Goal: Task Accomplishment & Management: Complete application form

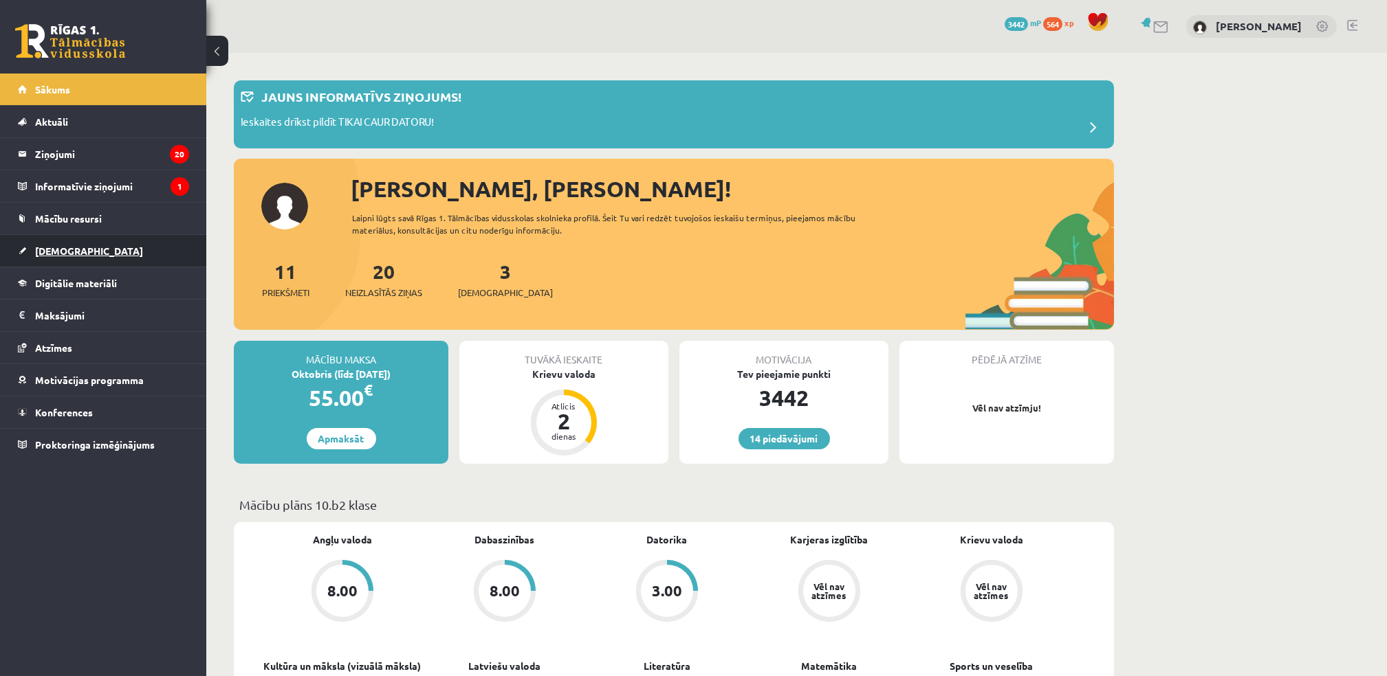
click at [80, 253] on link "[DEMOGRAPHIC_DATA]" at bounding box center [103, 251] width 171 height 32
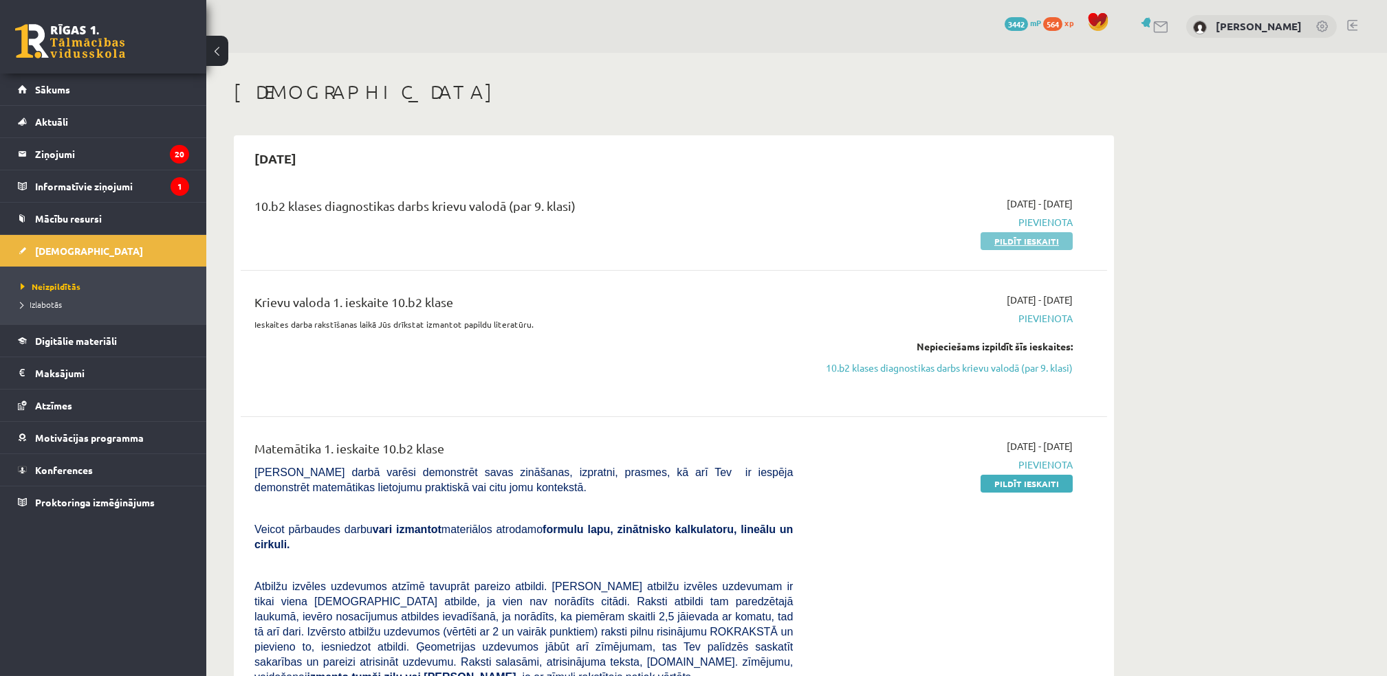
click at [1028, 246] on link "Pildīt ieskaiti" at bounding box center [1026, 241] width 92 height 18
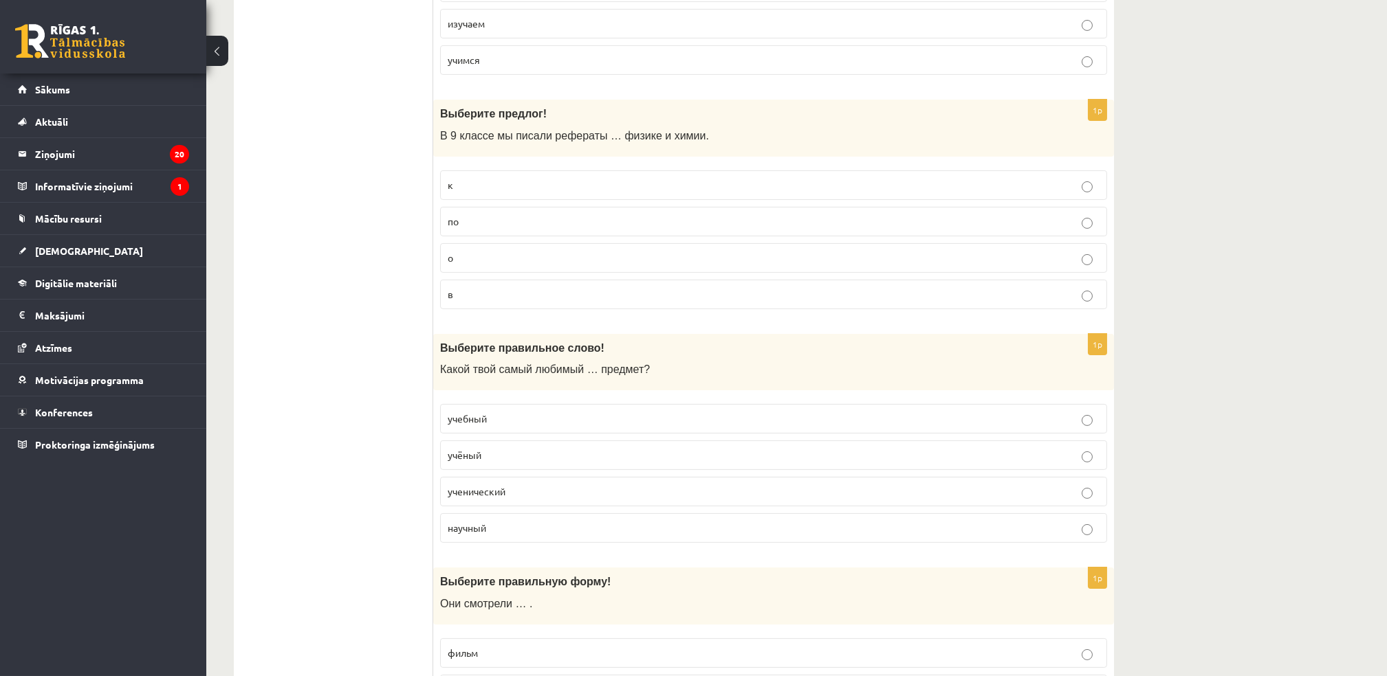
scroll to position [1650, 0]
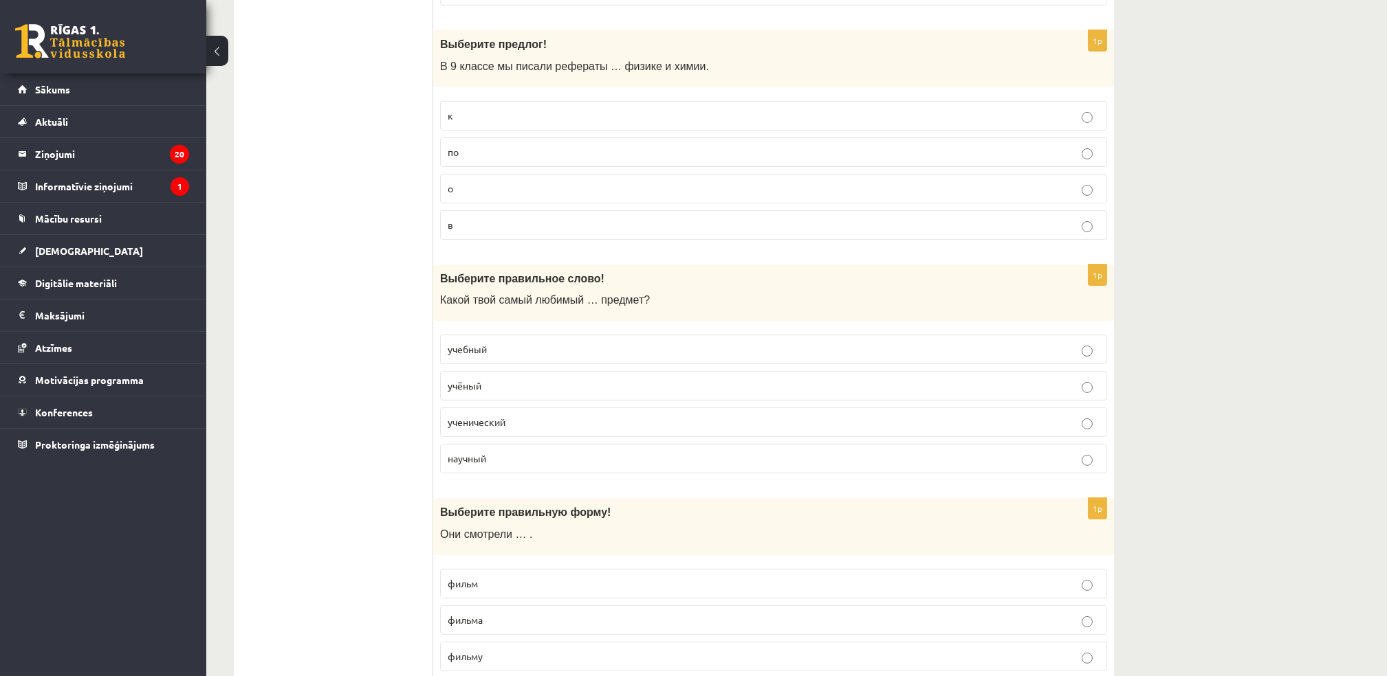
click at [1080, 357] on p "учебный" at bounding box center [774, 349] width 652 height 14
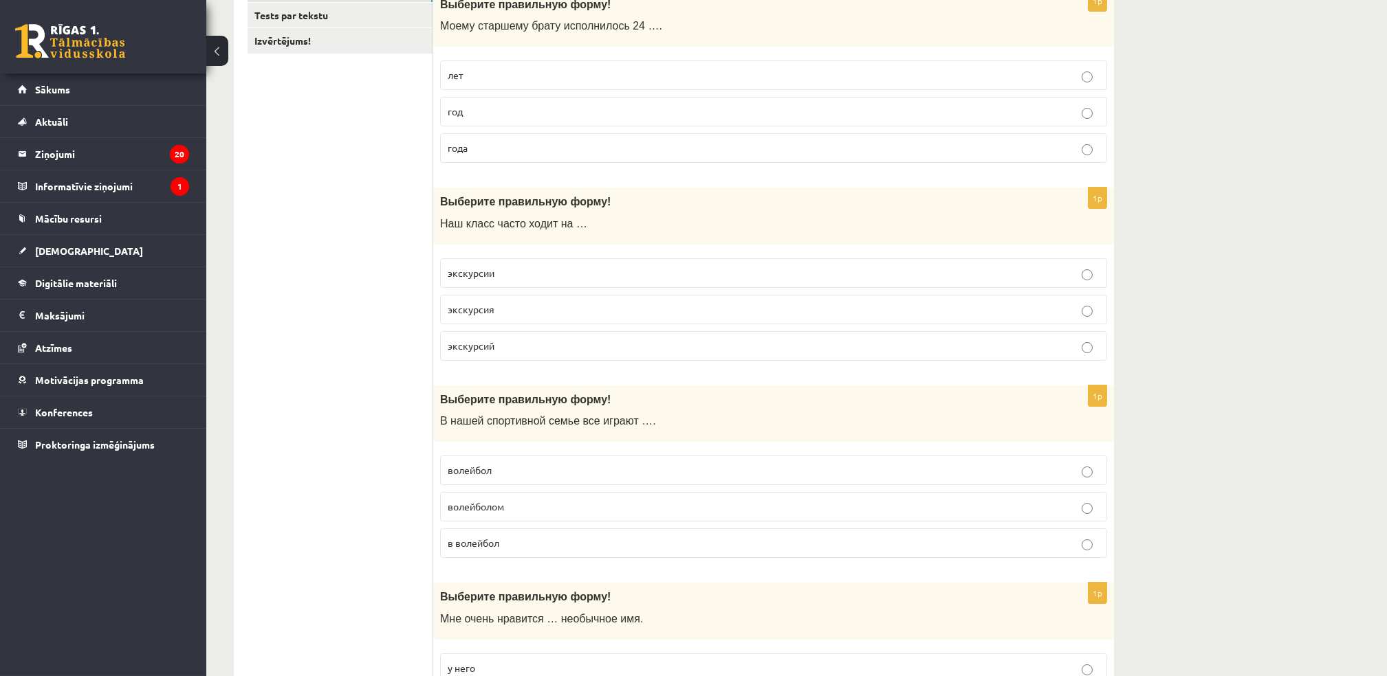
scroll to position [99, 0]
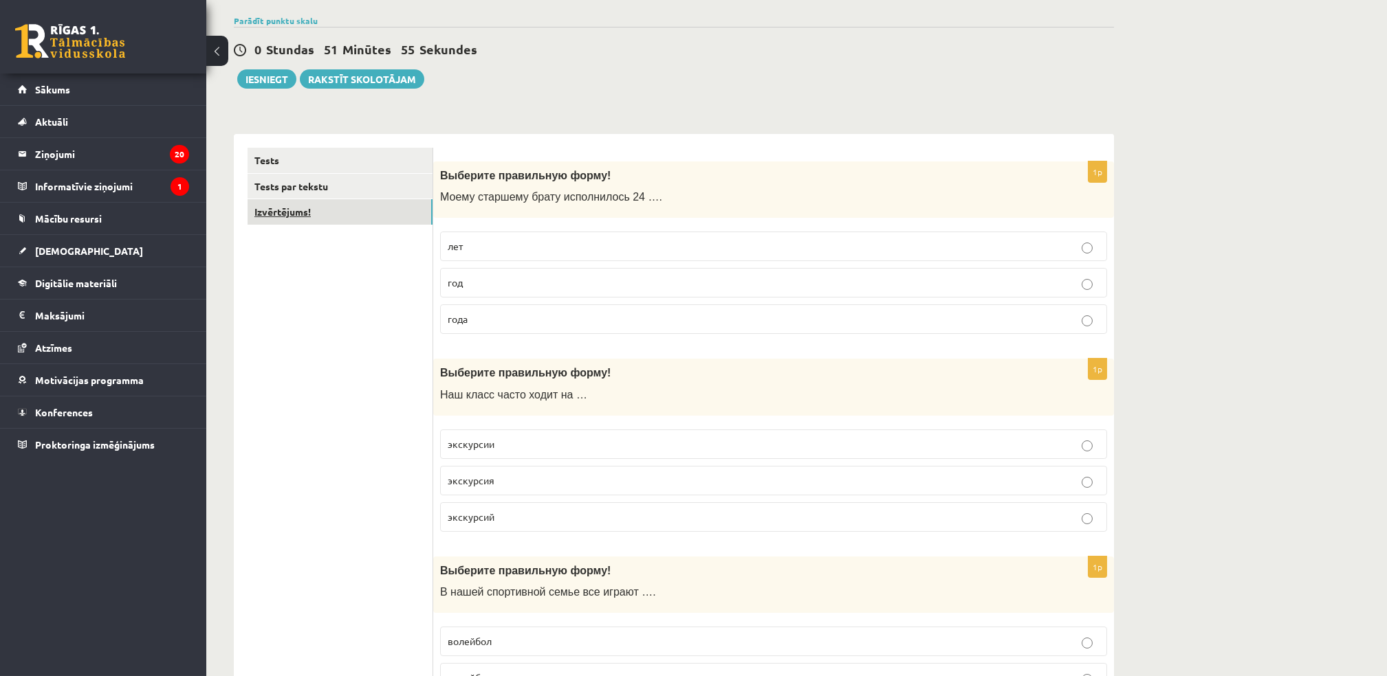
click at [294, 213] on link "Izvērtējums!" at bounding box center [339, 211] width 185 height 25
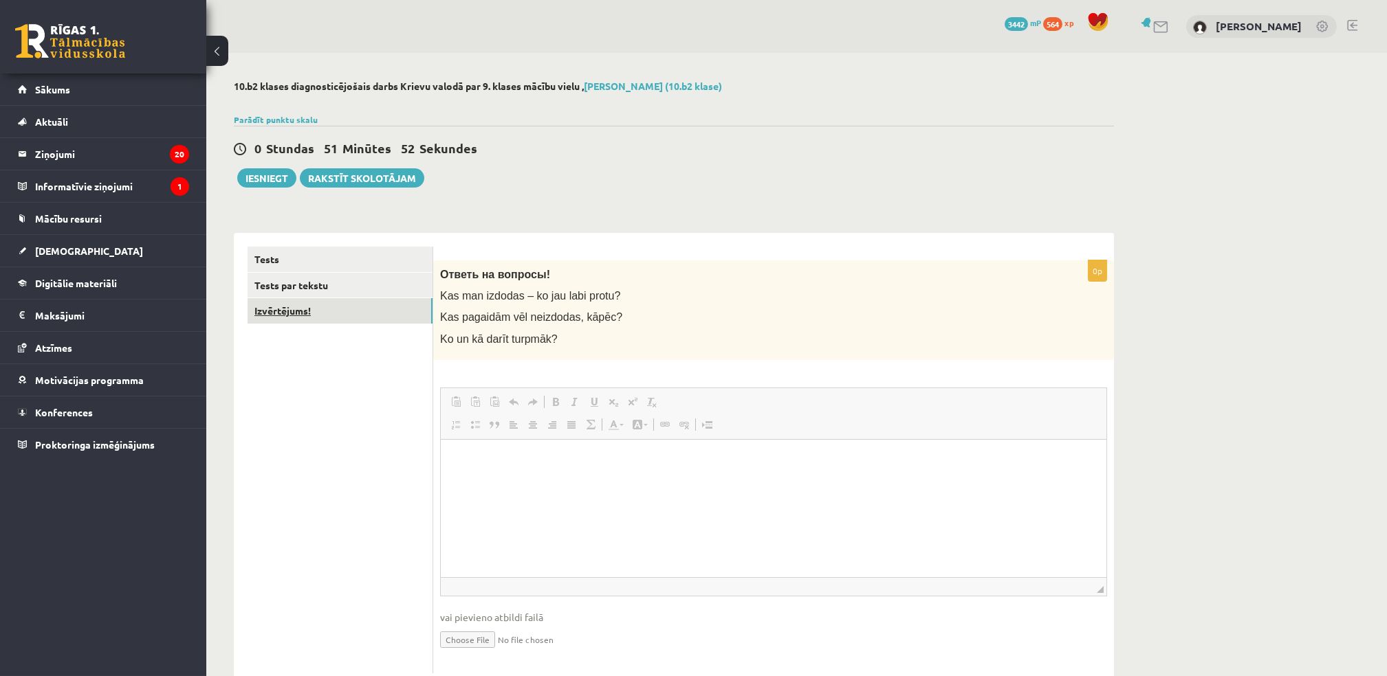
scroll to position [0, 0]
click at [472, 462] on p "Editor, wiswyg-editor-user-answer-47433874860140" at bounding box center [773, 460] width 638 height 14
click at [309, 286] on link "Tests par tekstu" at bounding box center [339, 285] width 185 height 25
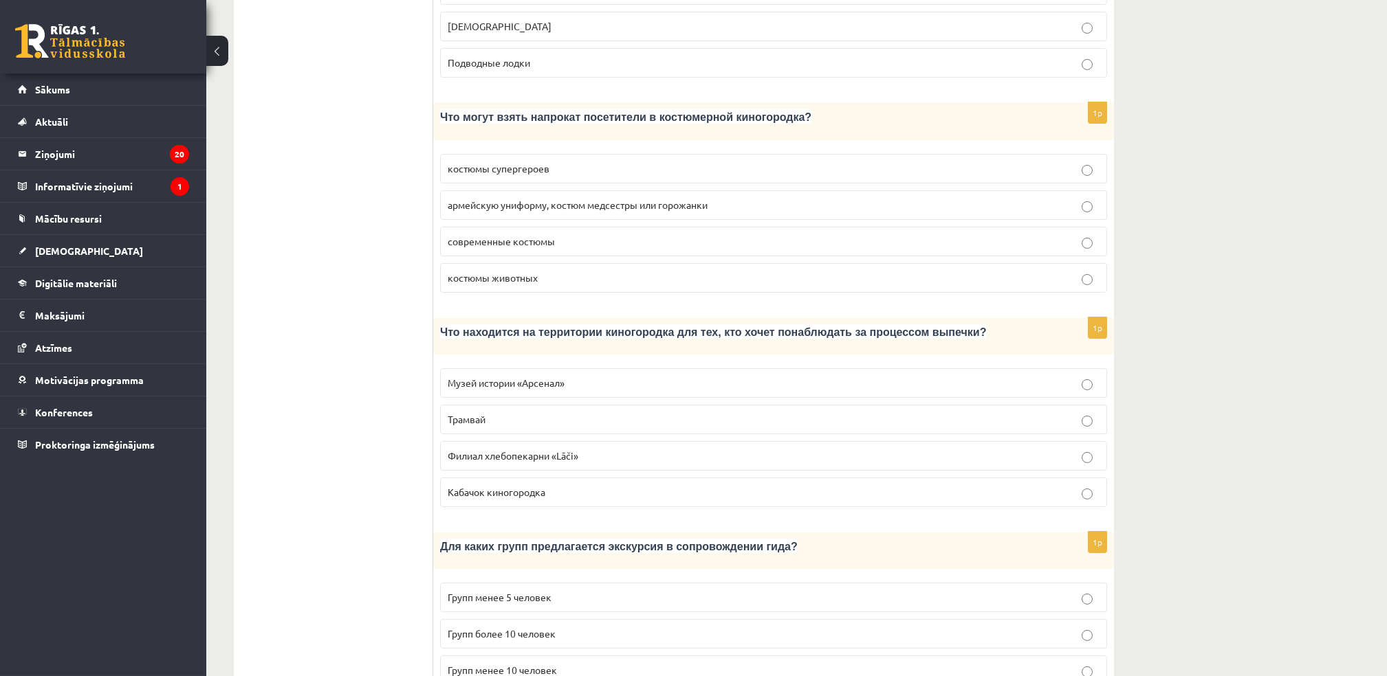
scroll to position [166, 0]
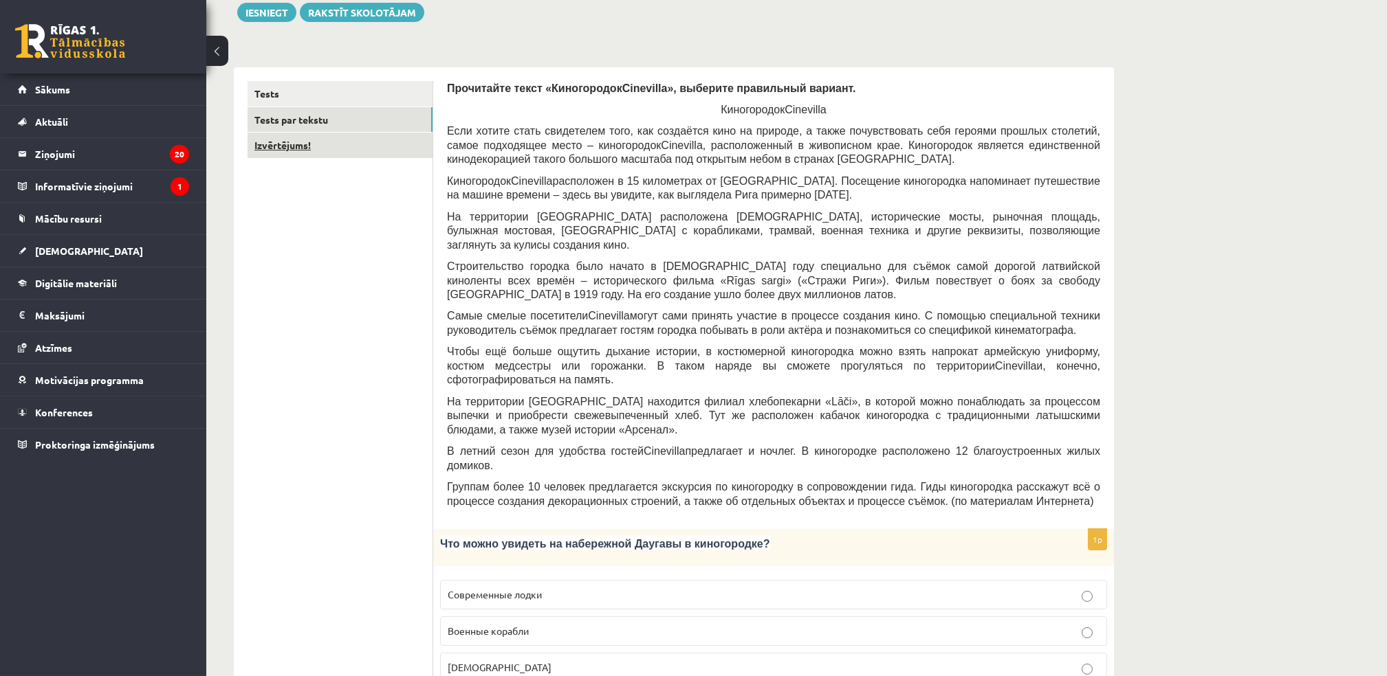
click at [284, 150] on link "Izvērtējums!" at bounding box center [339, 145] width 185 height 25
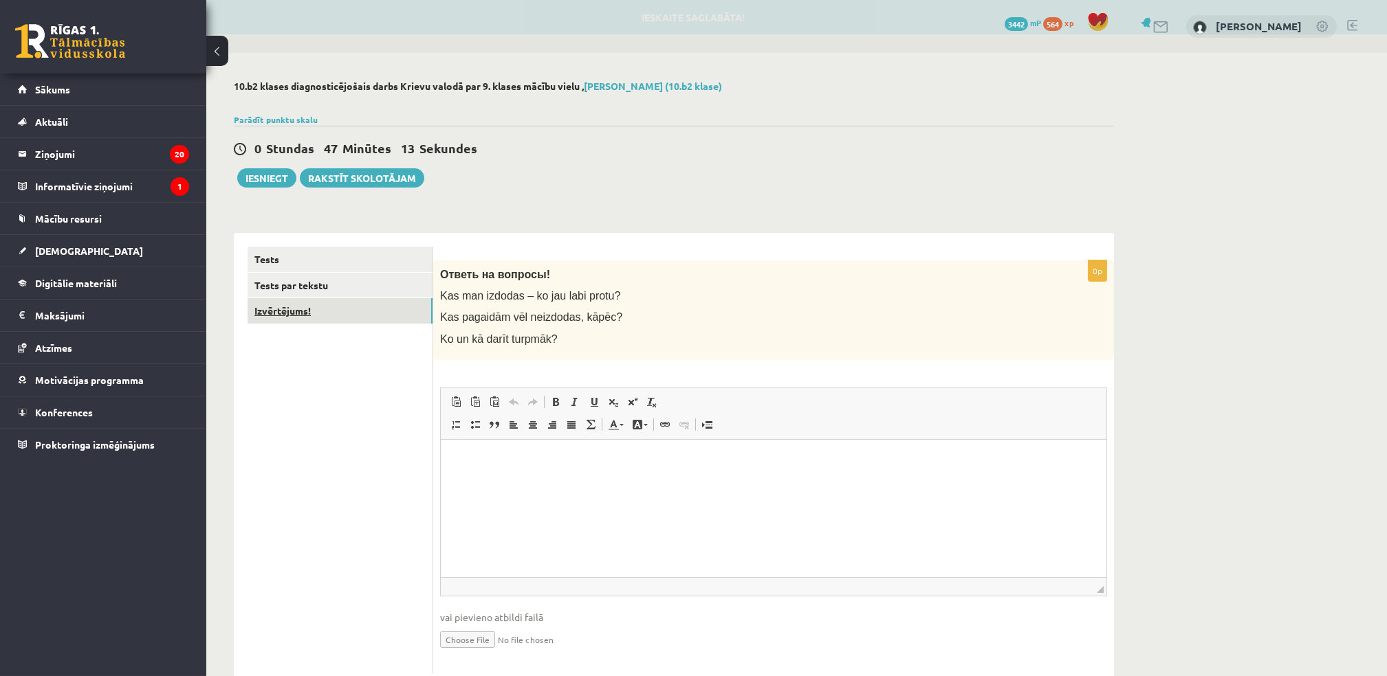
scroll to position [0, 0]
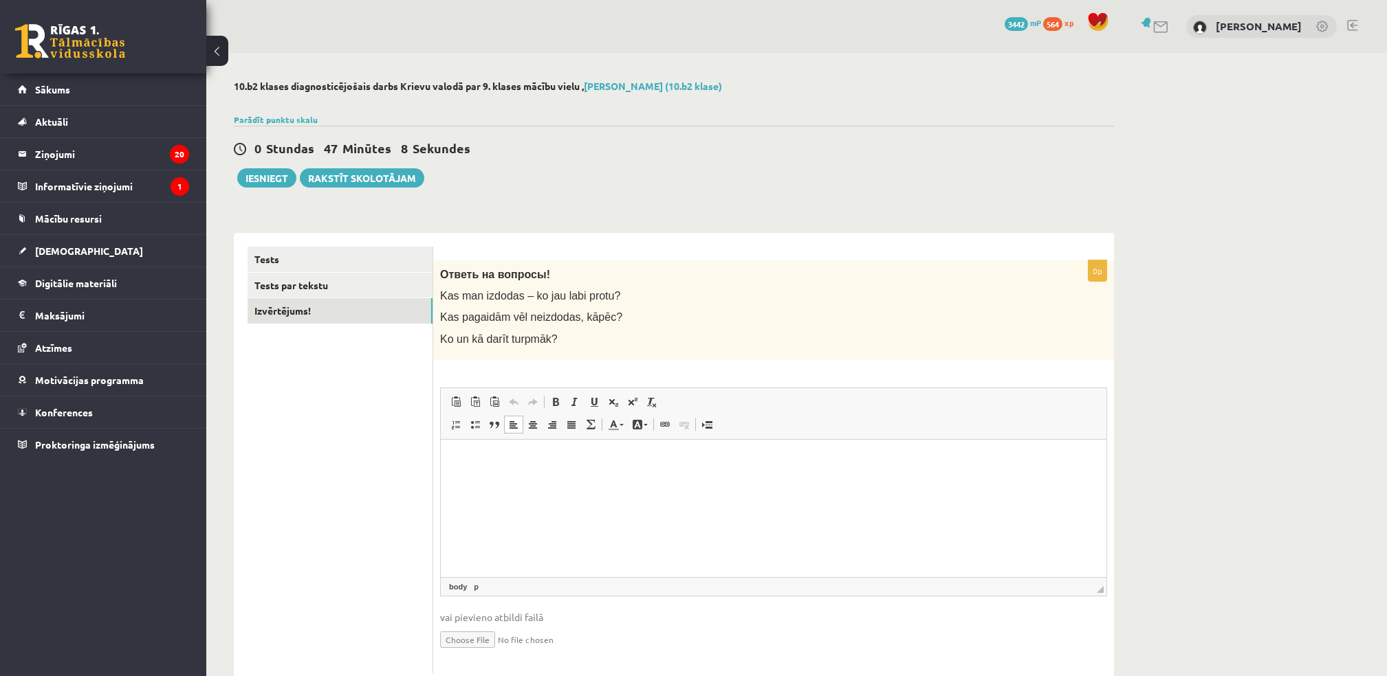
click at [484, 461] on p "Editor, wiswyg-editor-user-answer-47433984552120" at bounding box center [773, 460] width 638 height 14
click at [280, 175] on button "Iesniegt" at bounding box center [266, 177] width 59 height 19
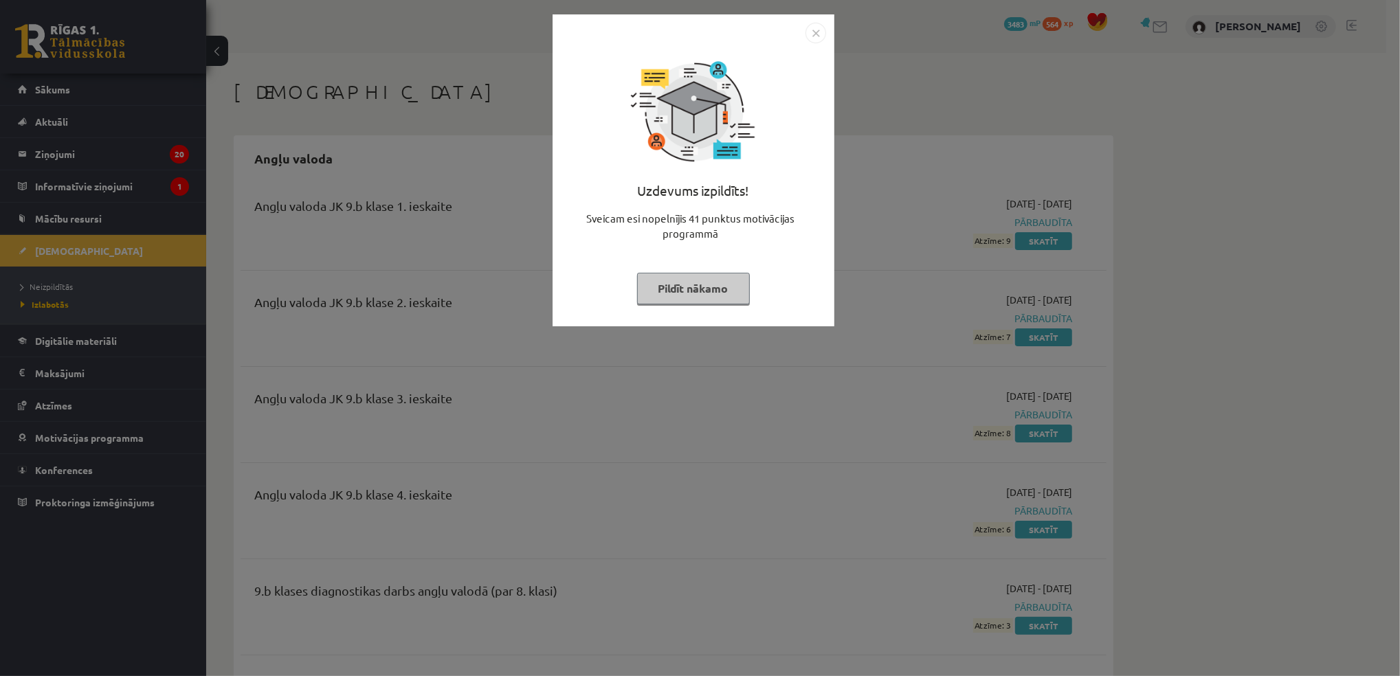
click at [700, 288] on button "Pildīt nākamo" at bounding box center [693, 289] width 113 height 32
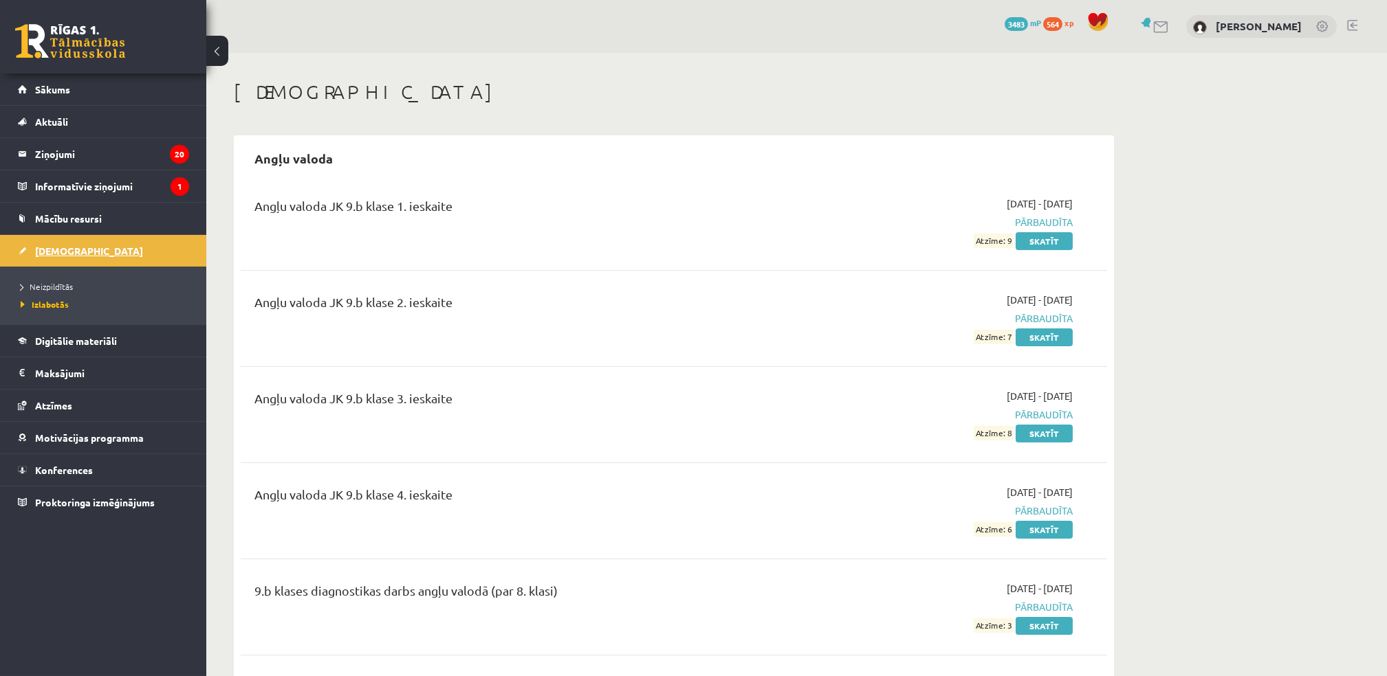
click at [56, 253] on span "[DEMOGRAPHIC_DATA]" at bounding box center [89, 251] width 108 height 12
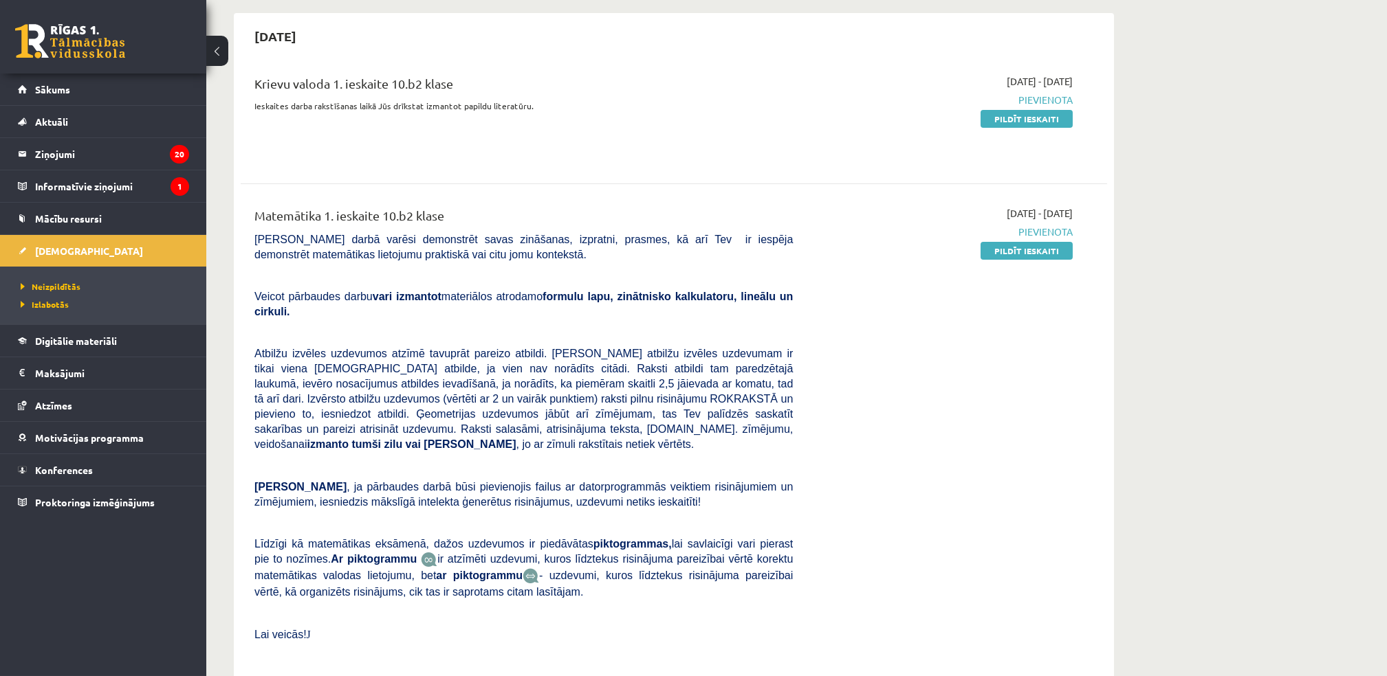
scroll to position [366, 0]
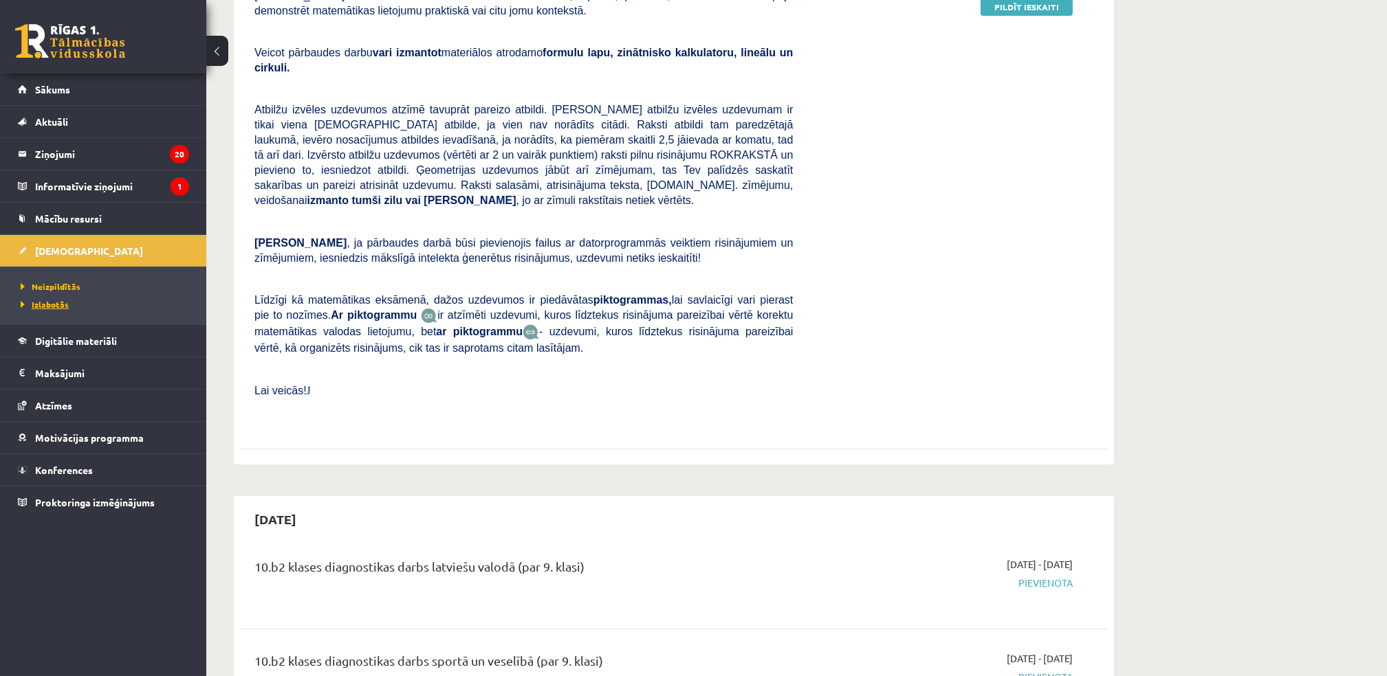
click at [40, 302] on span "Izlabotās" at bounding box center [45, 304] width 48 height 11
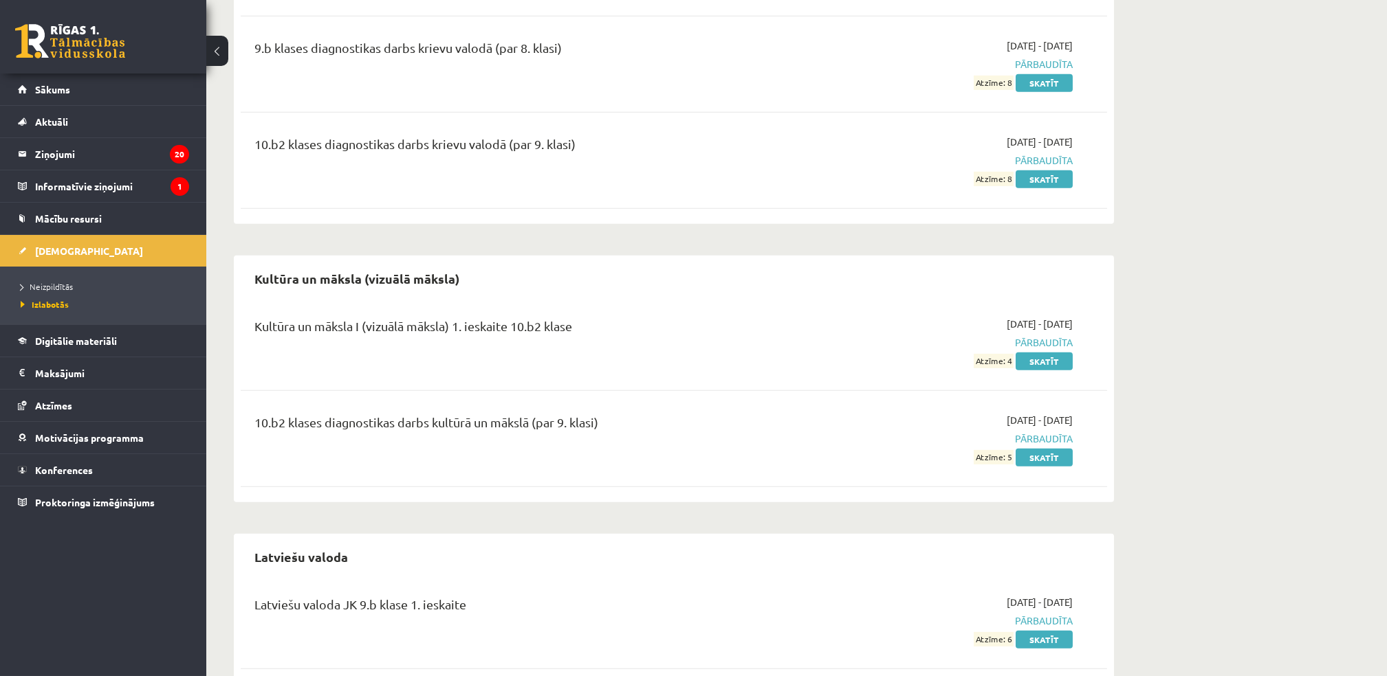
scroll to position [2566, 0]
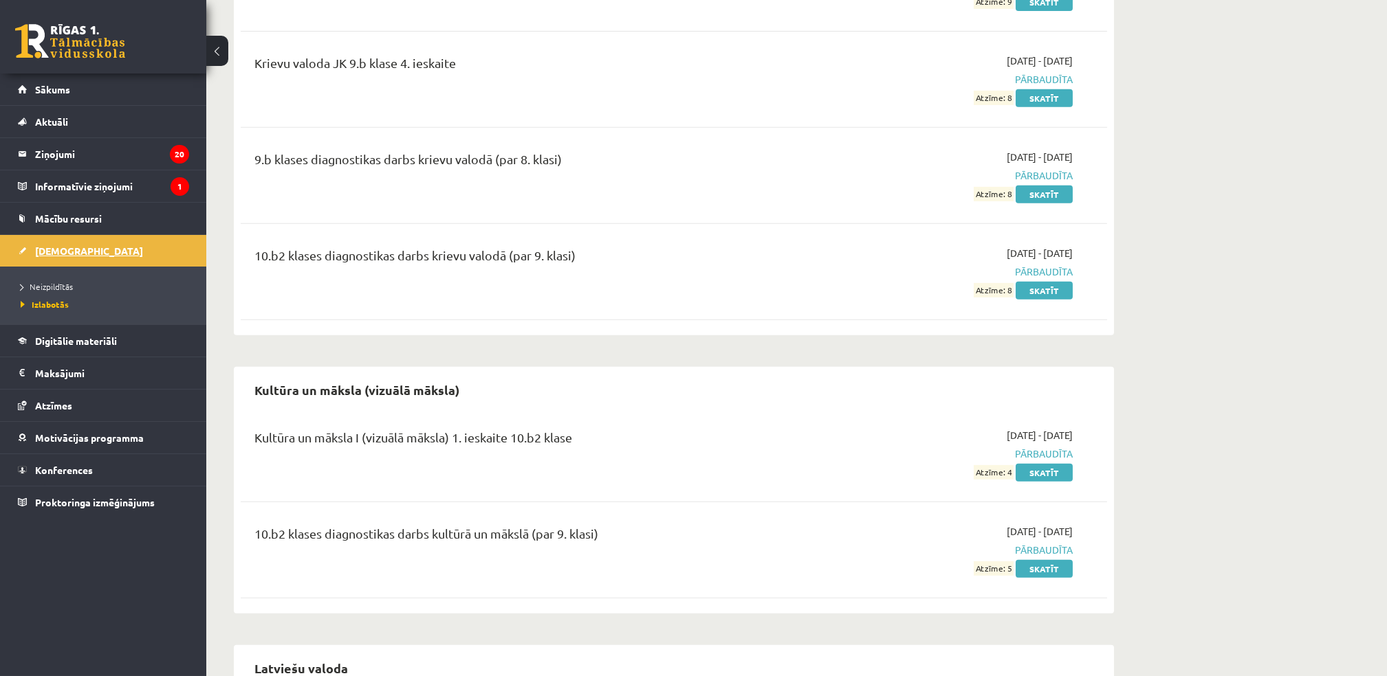
click at [49, 252] on span "[DEMOGRAPHIC_DATA]" at bounding box center [89, 251] width 108 height 12
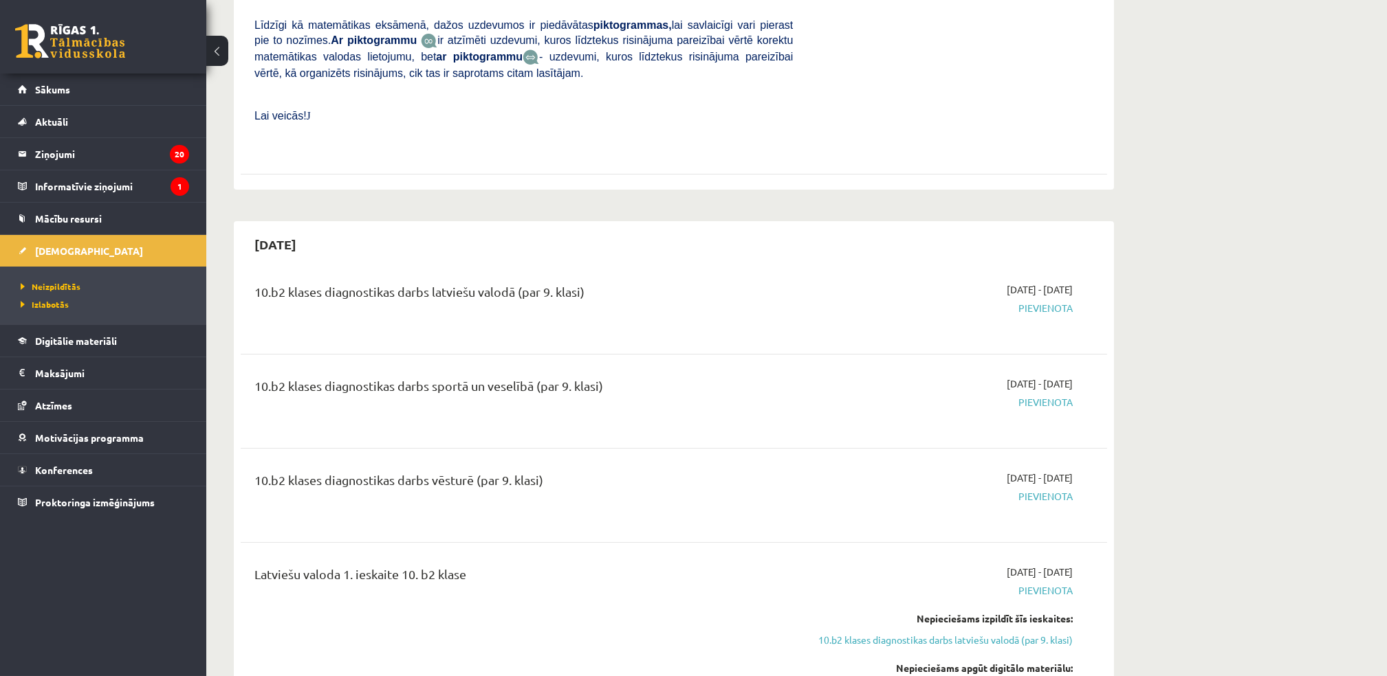
scroll to position [91, 0]
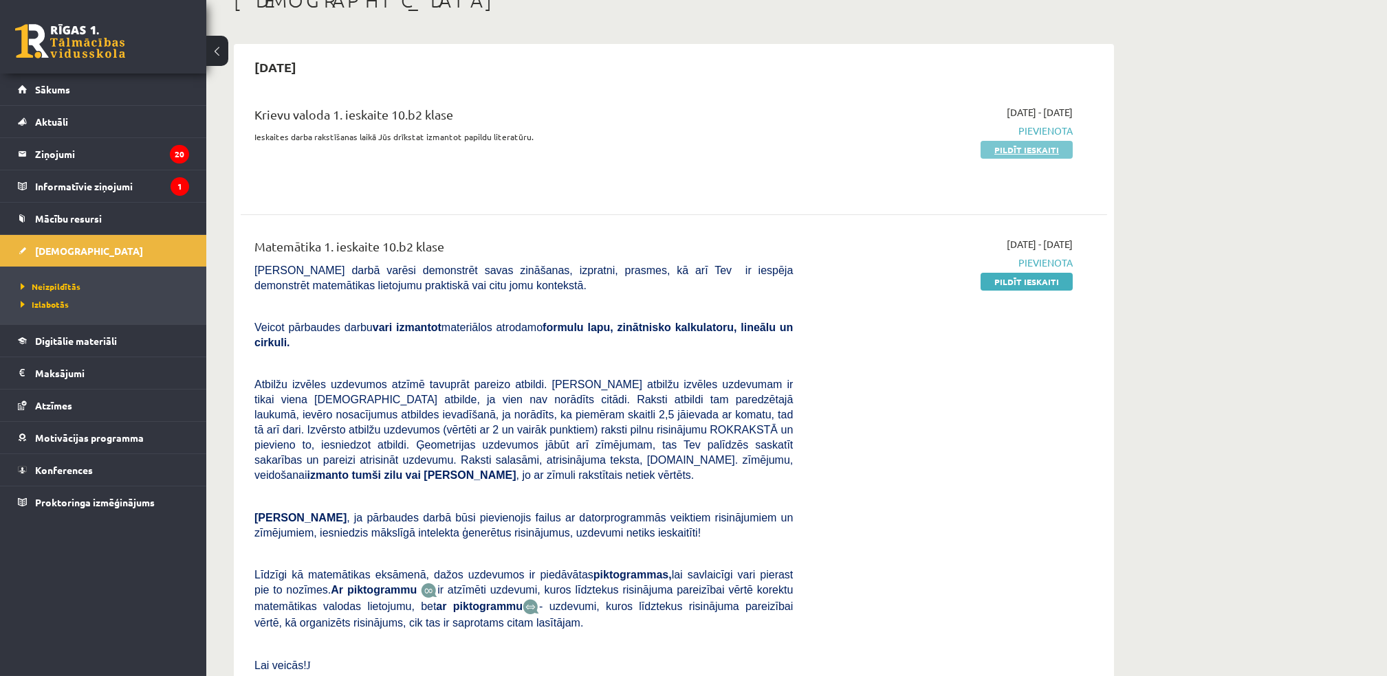
click at [1021, 148] on link "Pildīt ieskaiti" at bounding box center [1026, 150] width 92 height 18
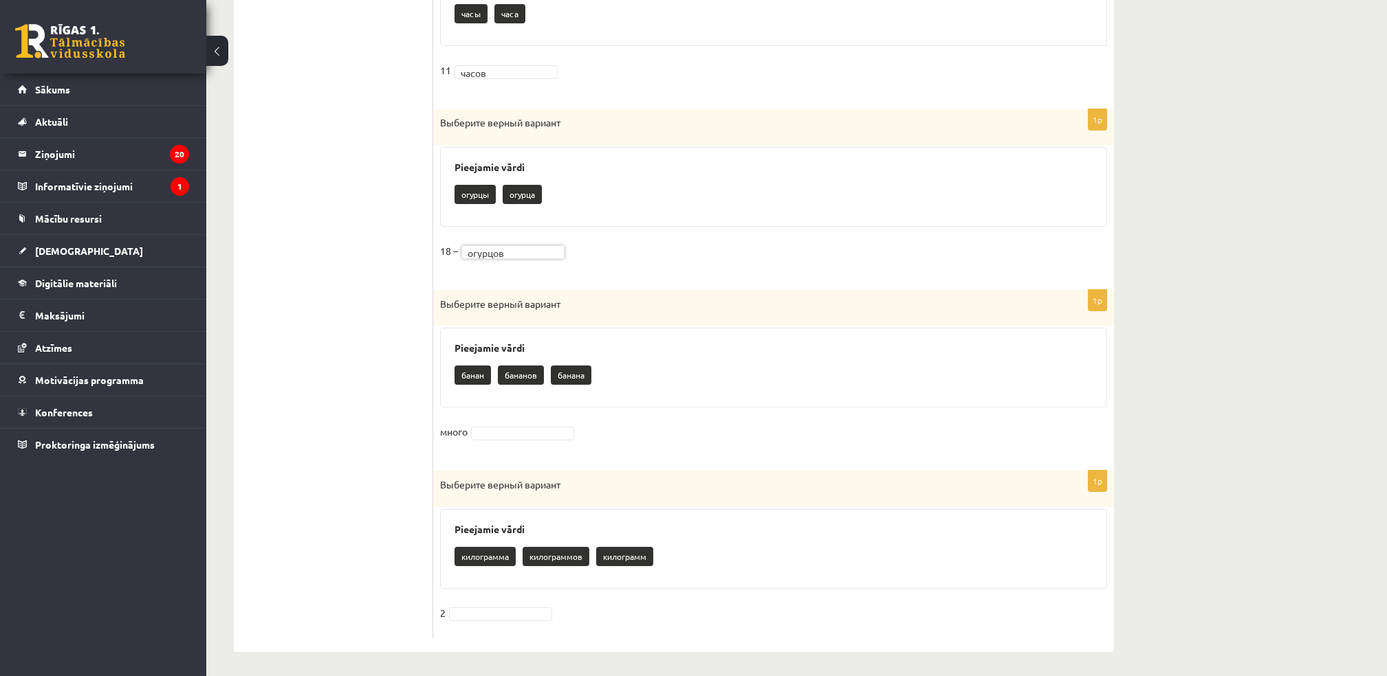
scroll to position [1303, 0]
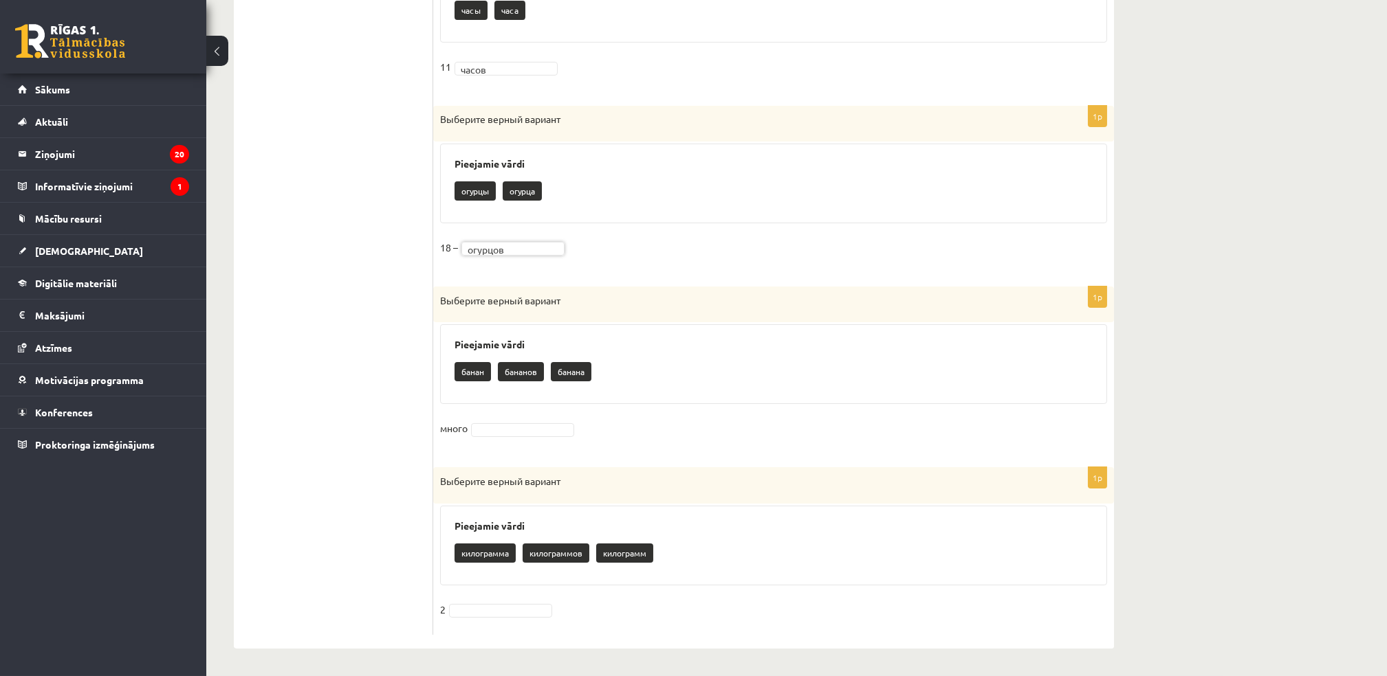
drag, startPoint x: 500, startPoint y: 430, endPoint x: 494, endPoint y: 435, distance: 7.8
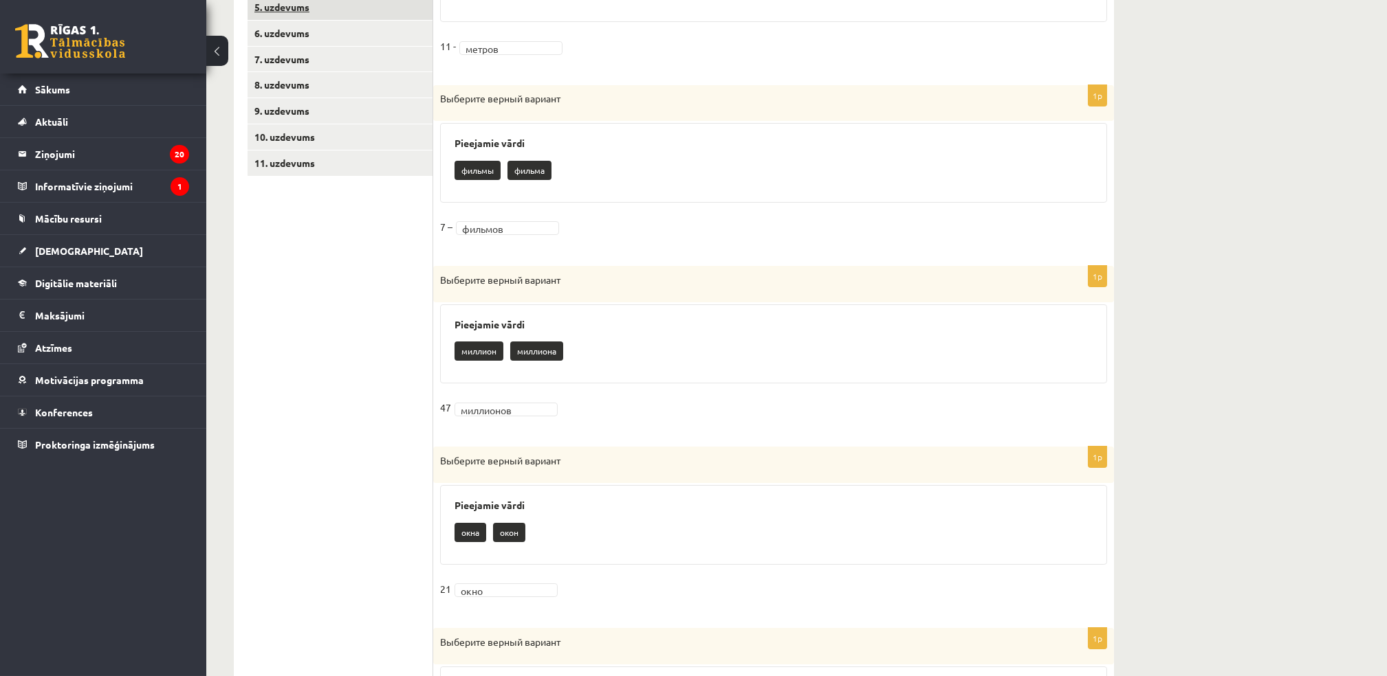
scroll to position [19, 0]
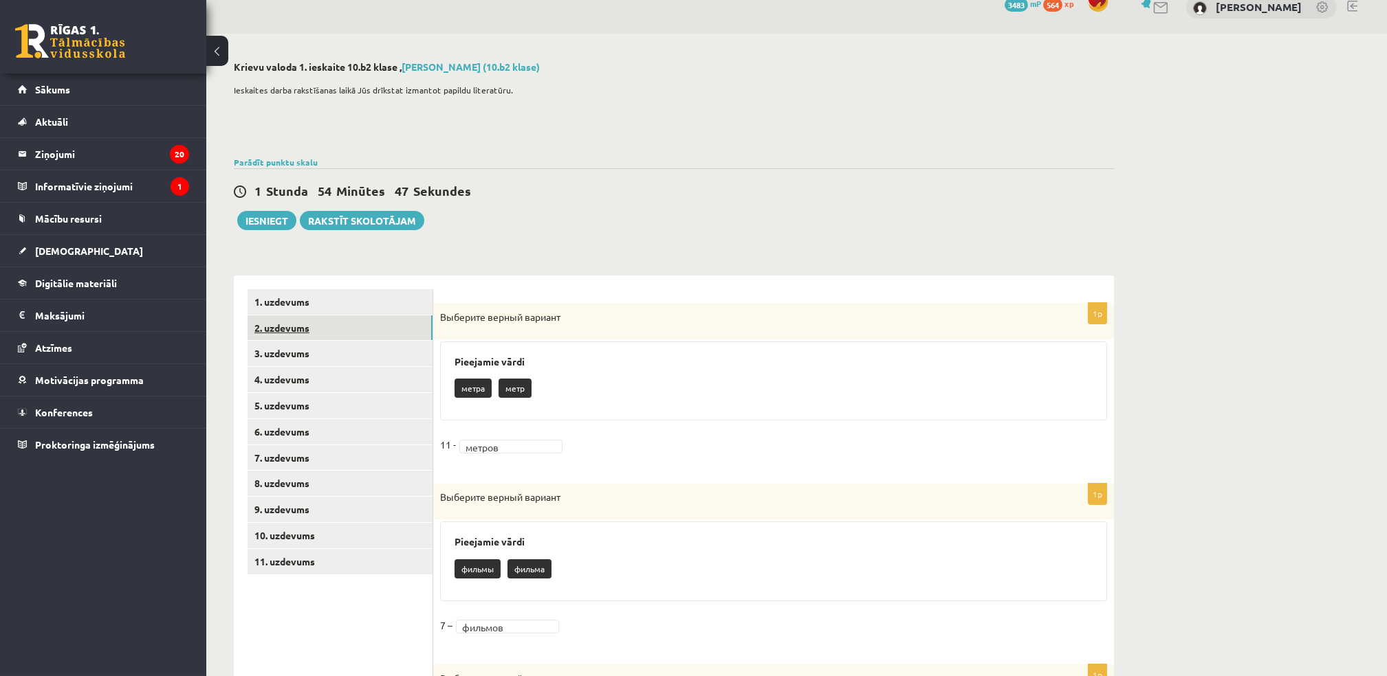
click at [287, 328] on link "2. uzdevums" at bounding box center [339, 328] width 185 height 25
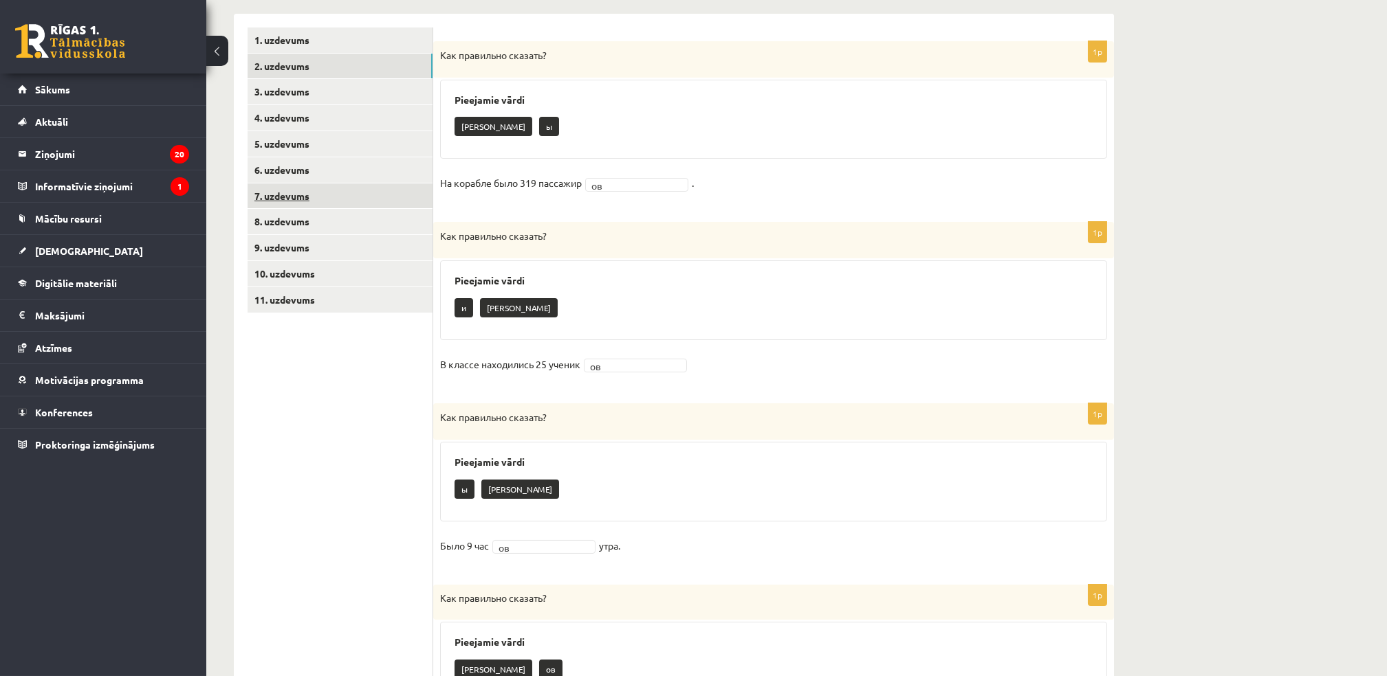
scroll to position [28, 0]
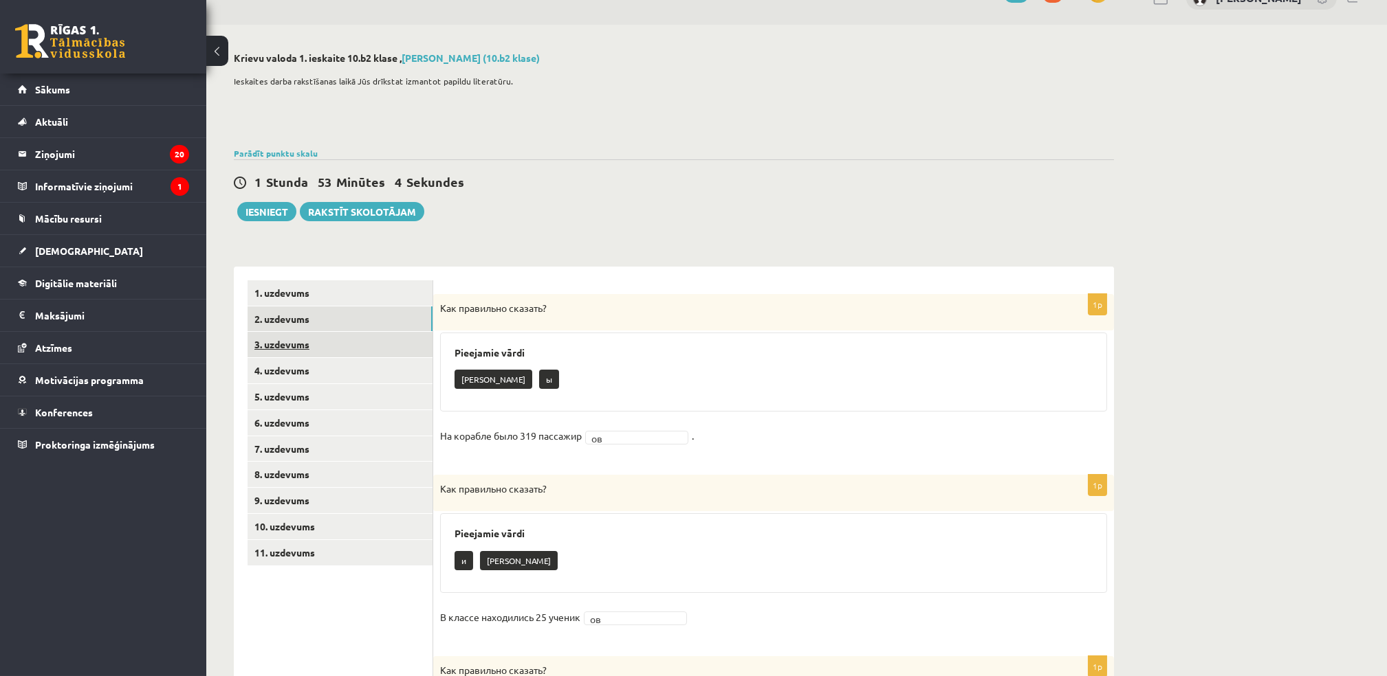
click at [294, 344] on link "3. uzdevums" at bounding box center [339, 344] width 185 height 25
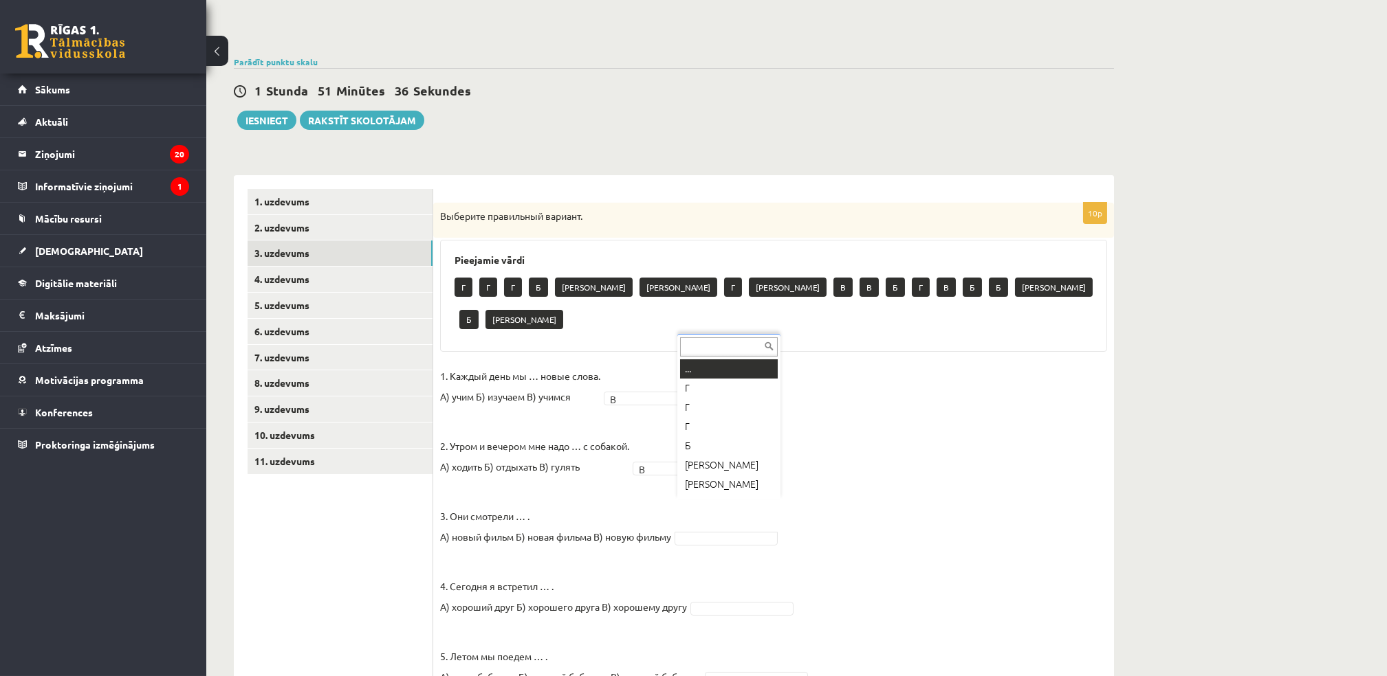
scroll to position [16, 0]
drag, startPoint x: 688, startPoint y: 469, endPoint x: 680, endPoint y: 481, distance: 14.9
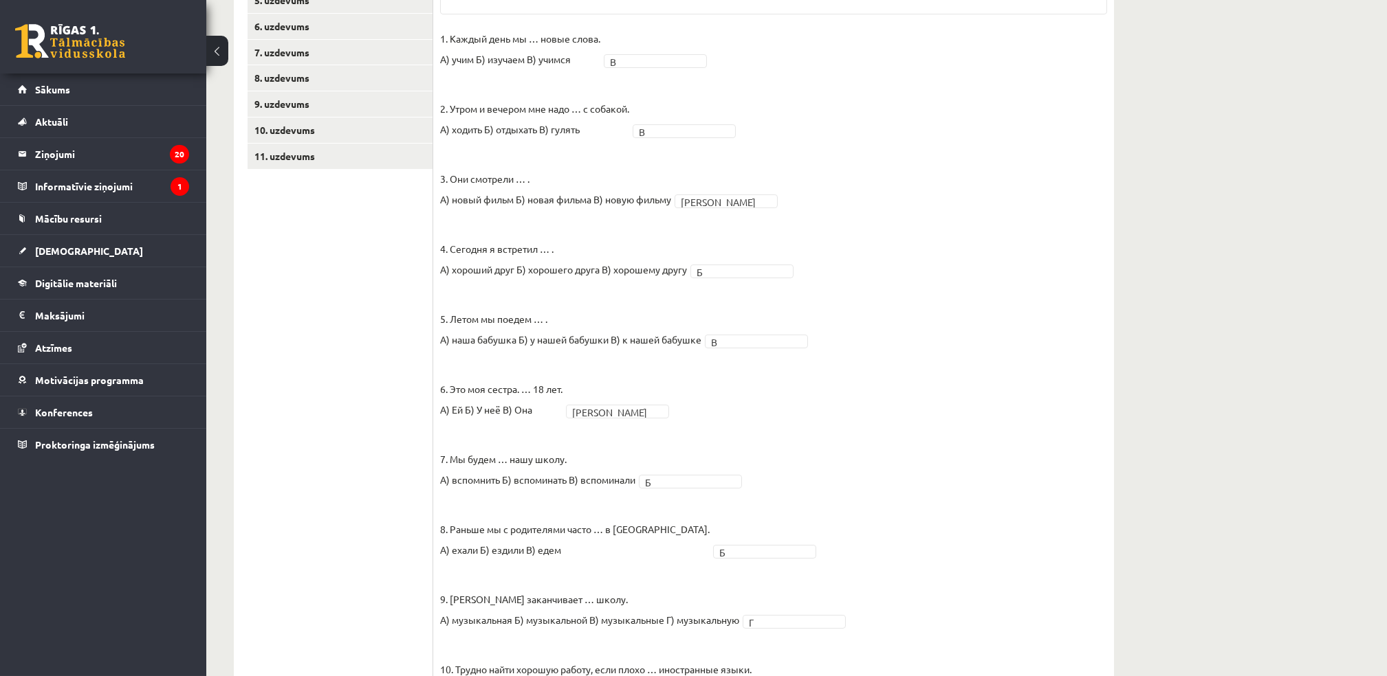
scroll to position [230, 0]
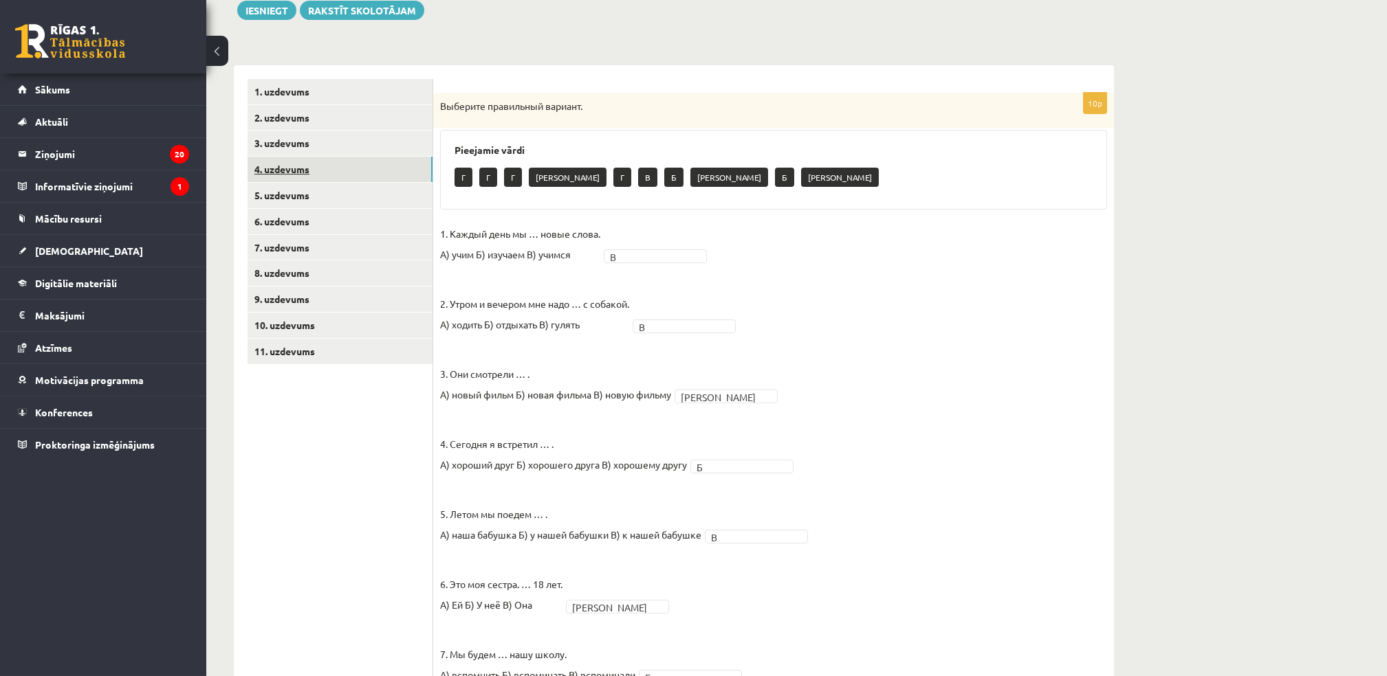
click at [286, 173] on link "4. uzdevums" at bounding box center [339, 169] width 185 height 25
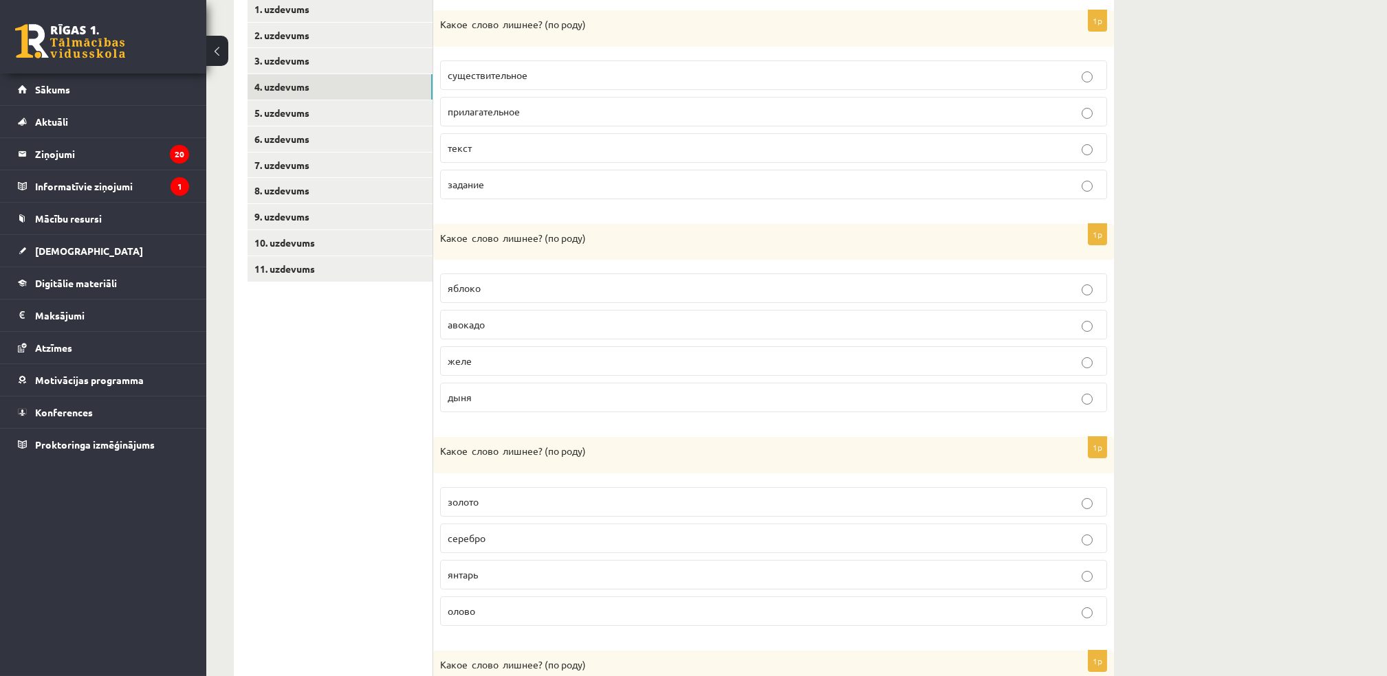
scroll to position [285, 0]
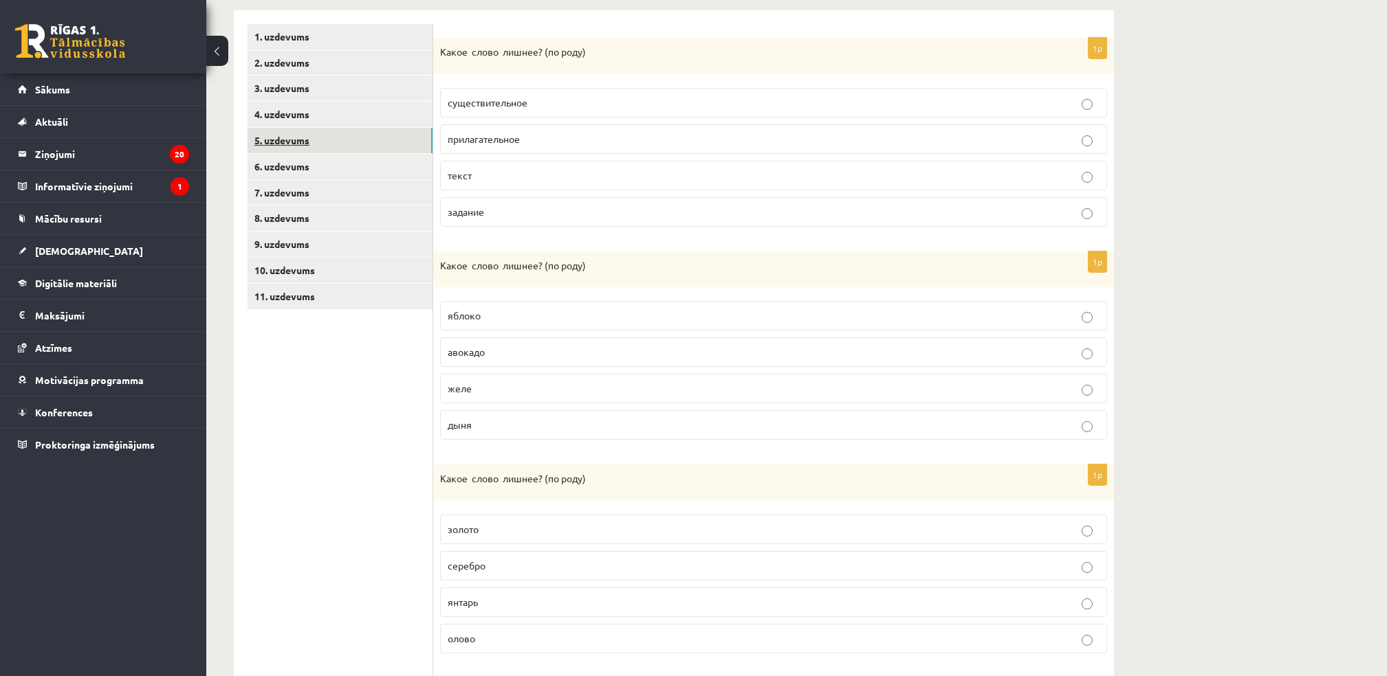
click at [278, 142] on link "5. uzdevums" at bounding box center [339, 140] width 185 height 25
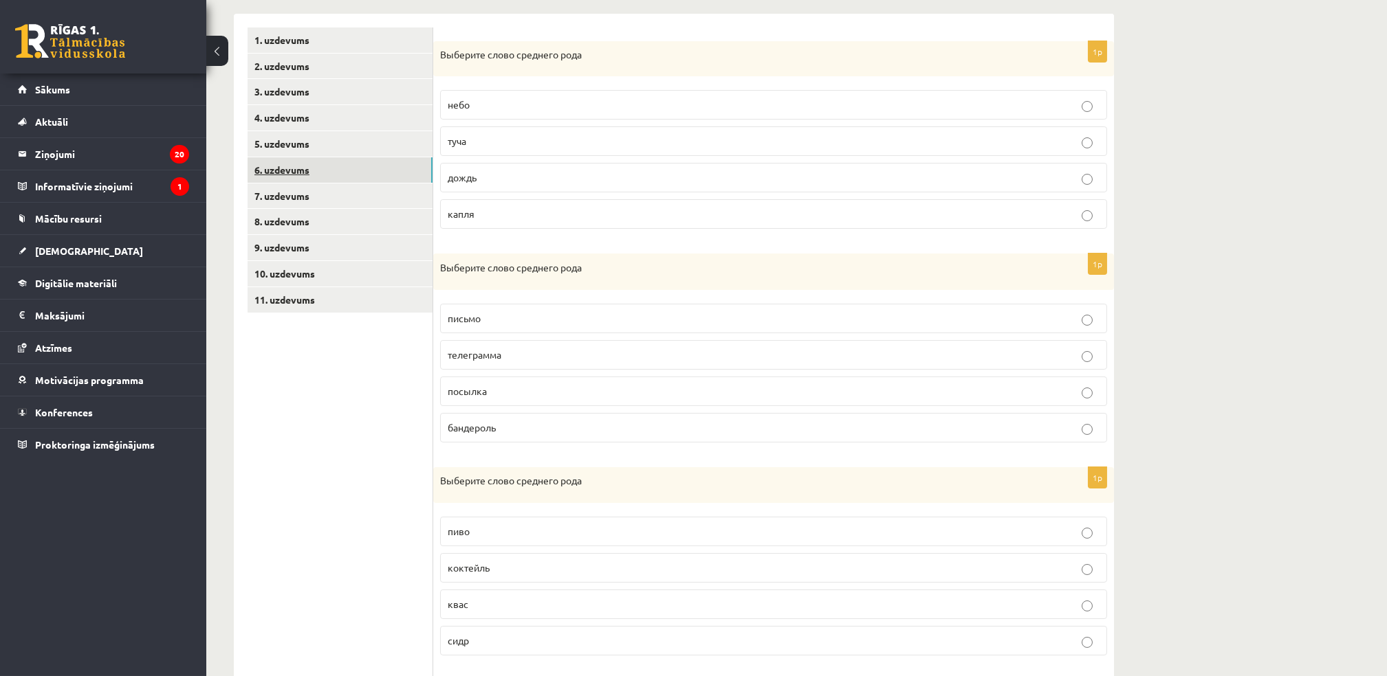
click at [281, 170] on link "6. uzdevums" at bounding box center [339, 169] width 185 height 25
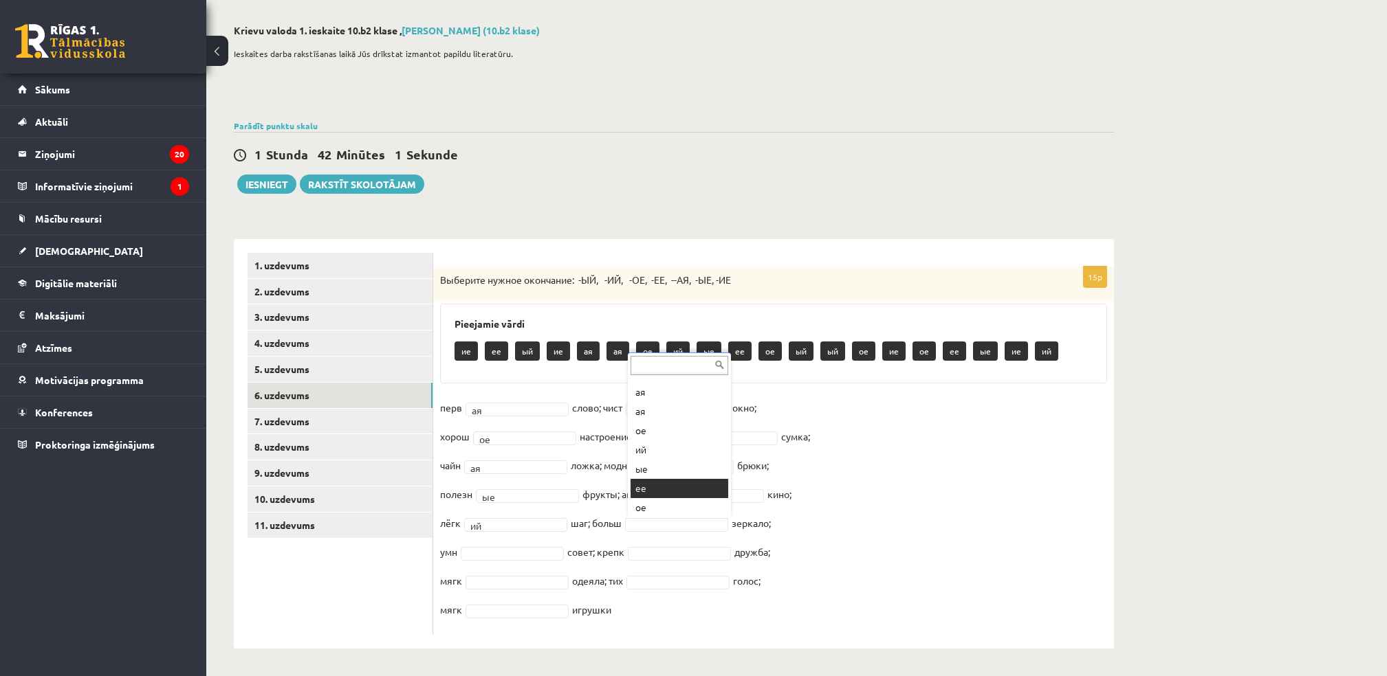
scroll to position [93, 0]
drag, startPoint x: 639, startPoint y: 506, endPoint x: 641, endPoint y: 527, distance: 20.7
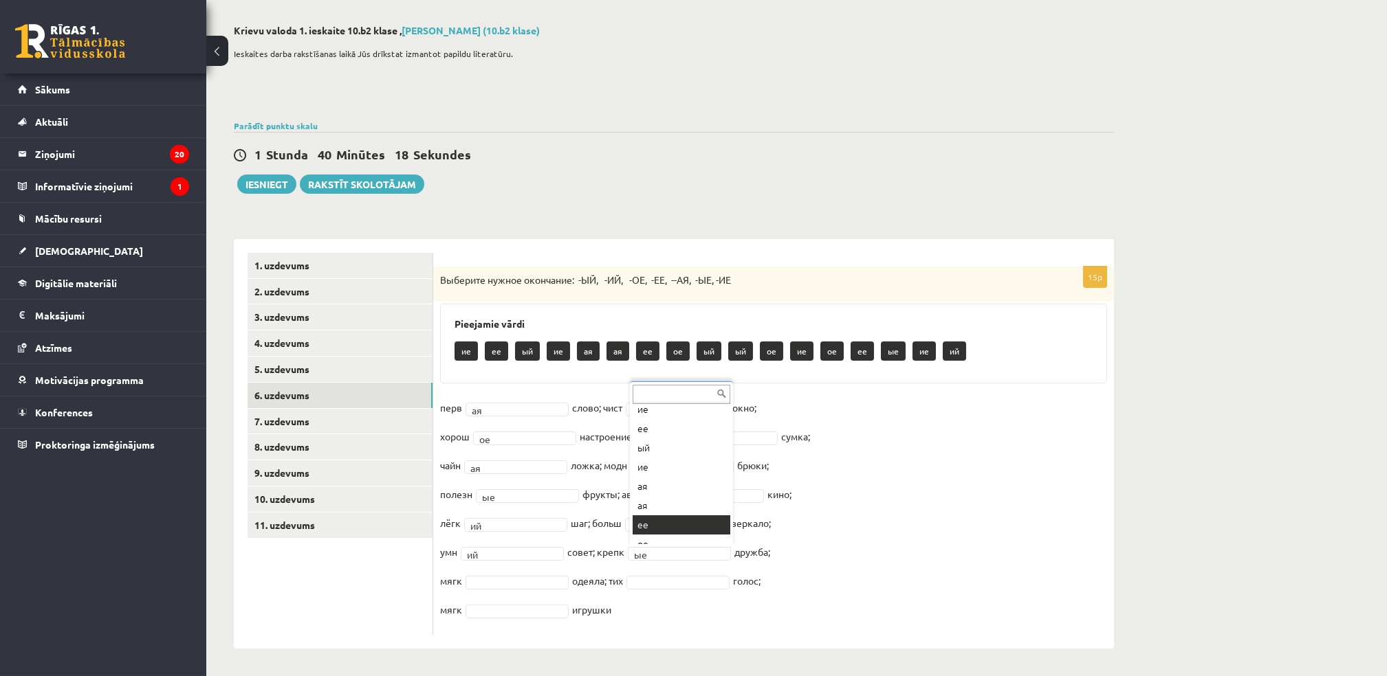
scroll to position [25, 0]
drag, startPoint x: 634, startPoint y: 488, endPoint x: 663, endPoint y: 525, distance: 47.0
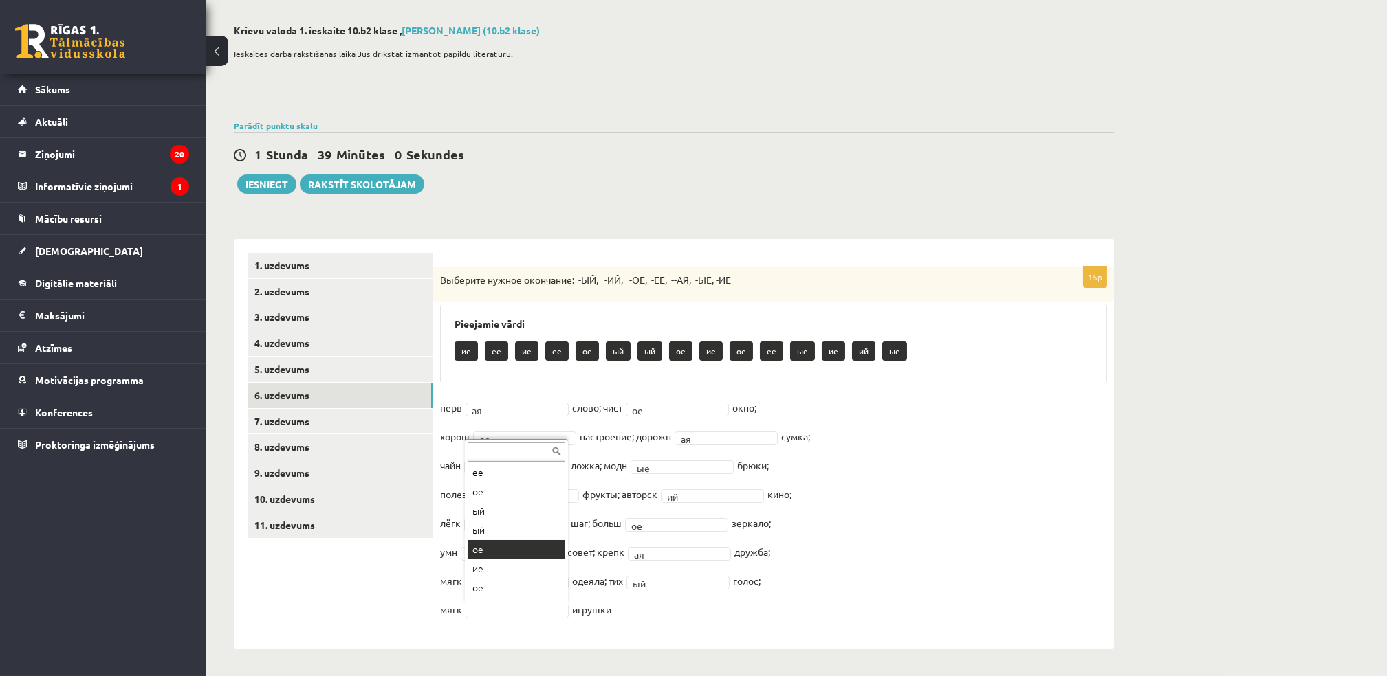
scroll to position [0, 0]
click at [273, 426] on link "7. uzdevums" at bounding box center [339, 421] width 185 height 25
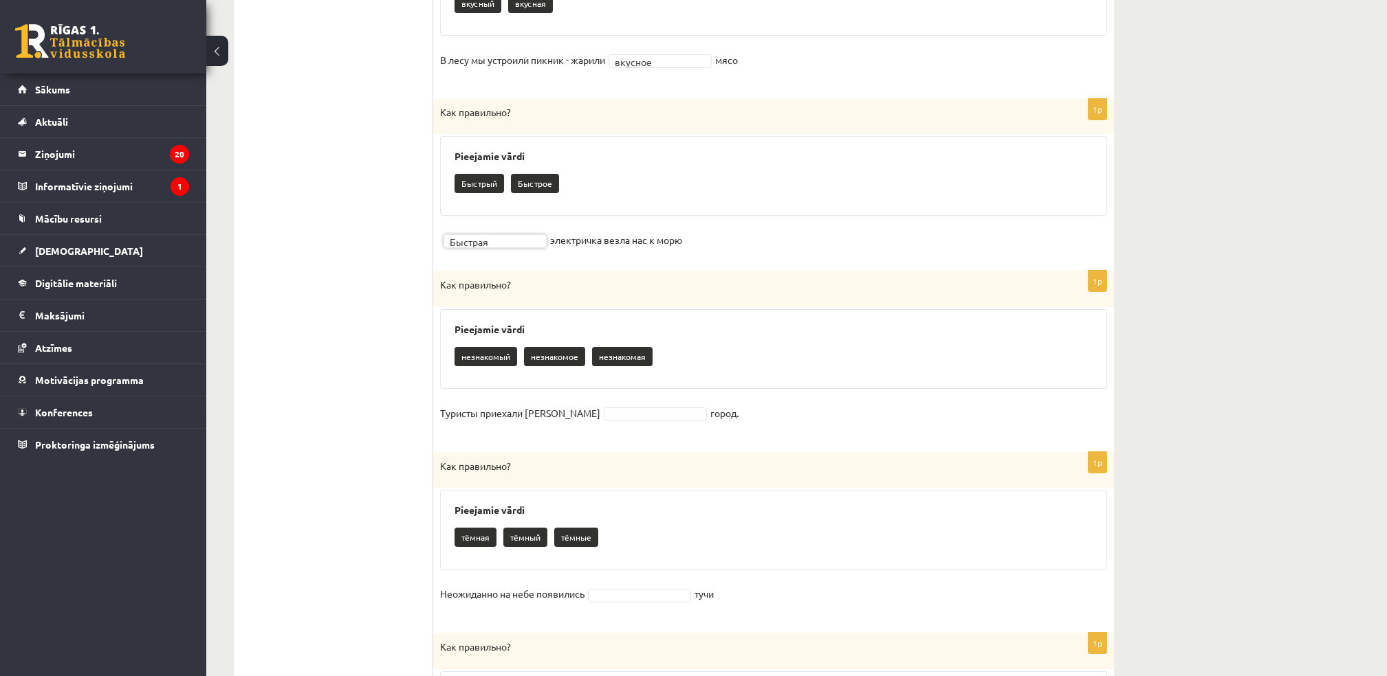
scroll to position [788, 0]
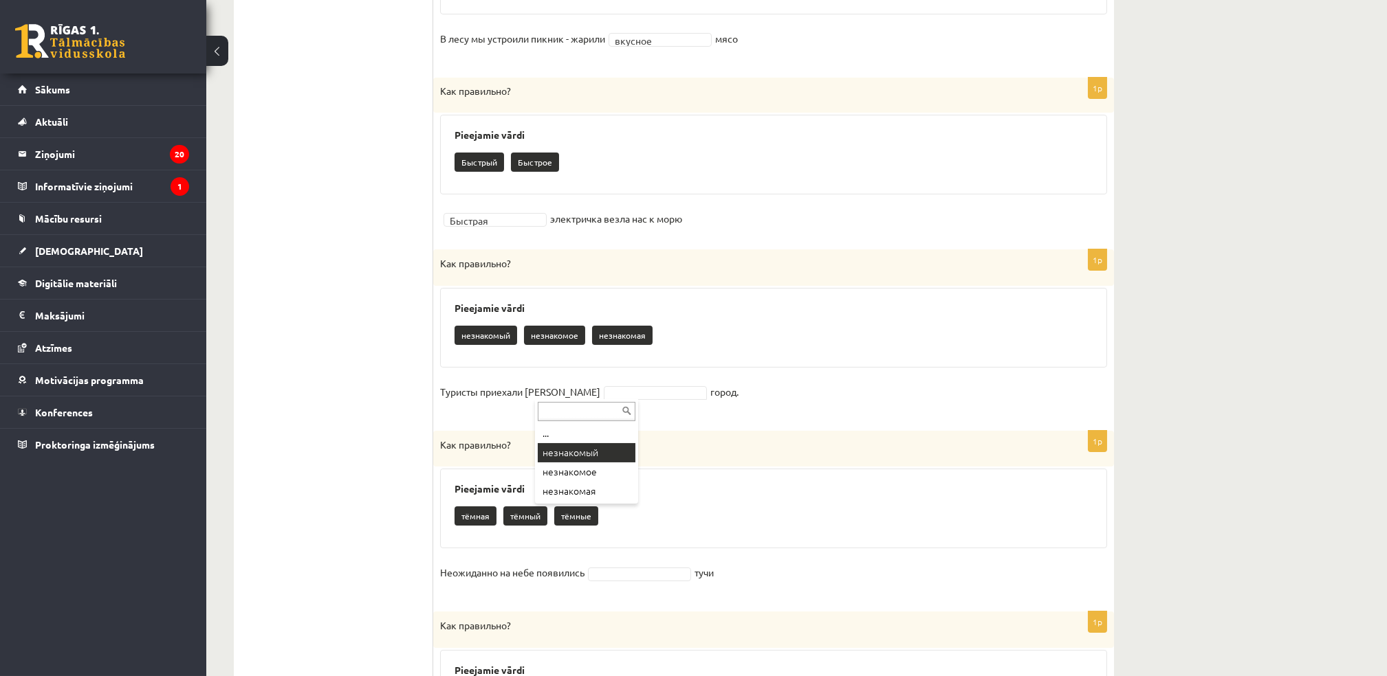
drag, startPoint x: 579, startPoint y: 450, endPoint x: 562, endPoint y: 463, distance: 21.7
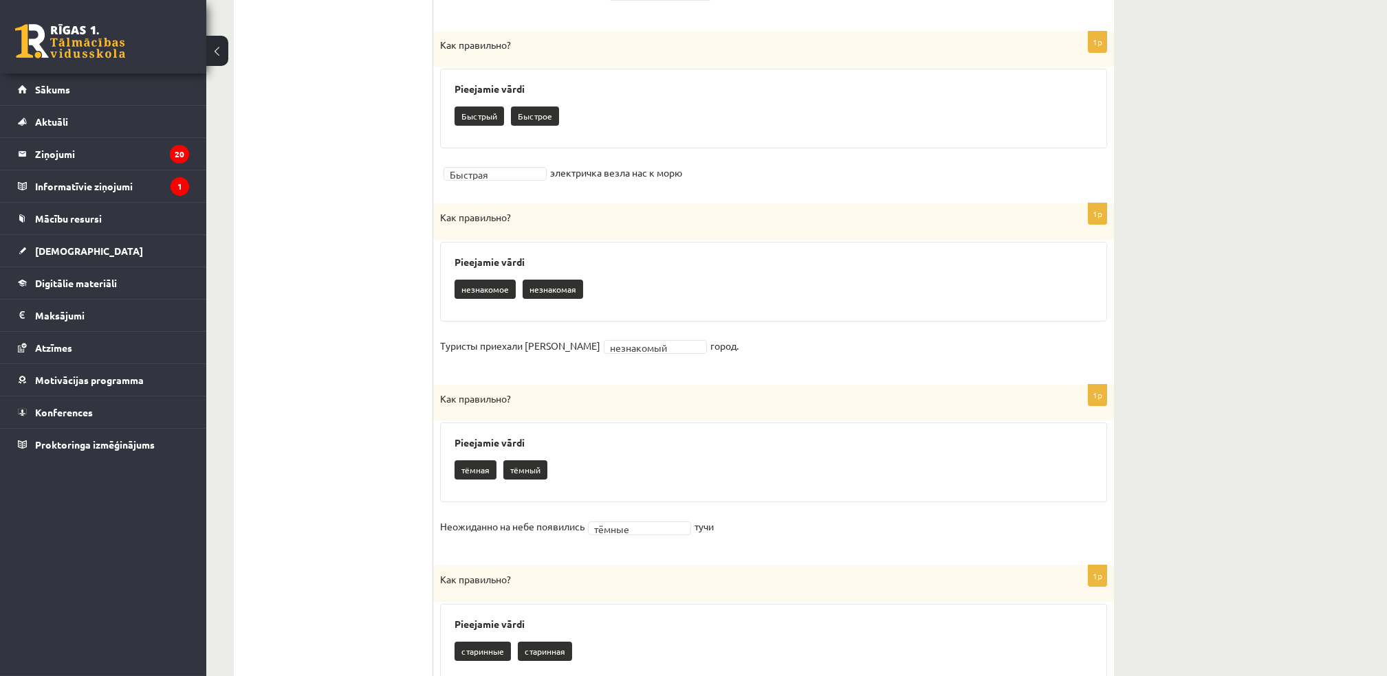
scroll to position [285, 0]
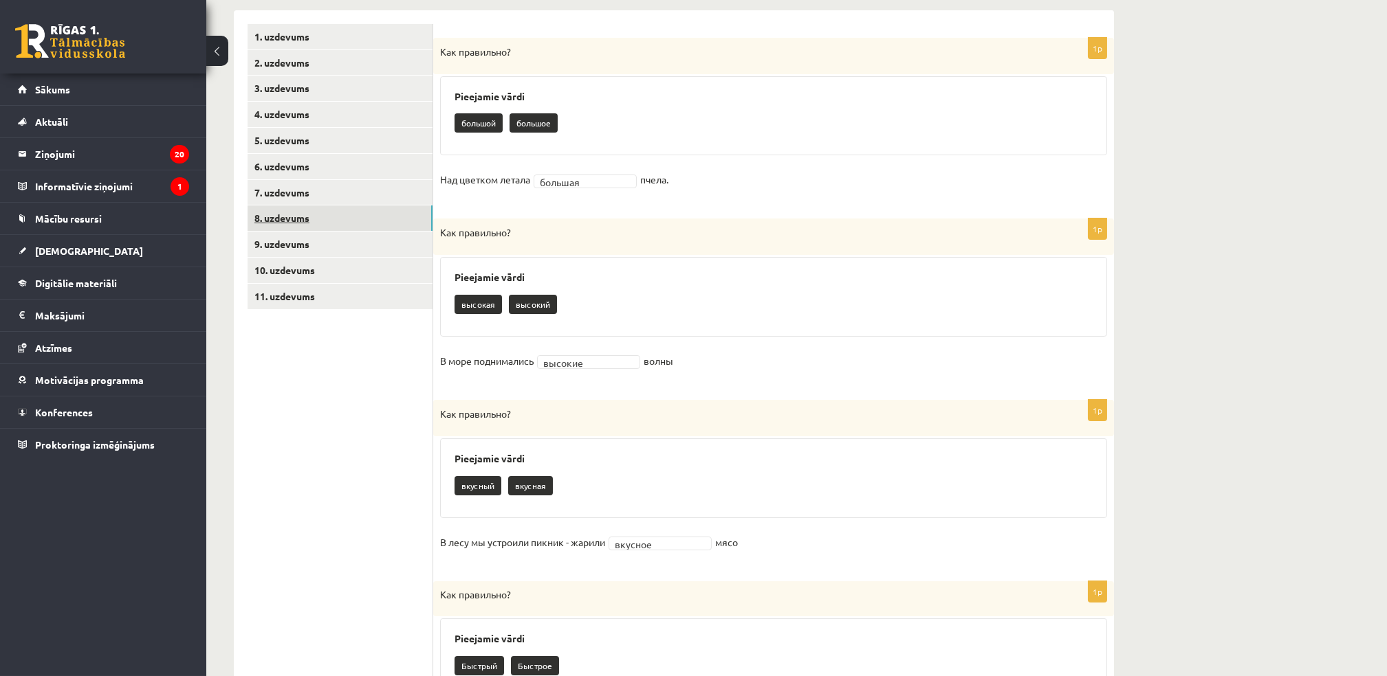
click at [258, 218] on link "8. uzdevums" at bounding box center [339, 218] width 185 height 25
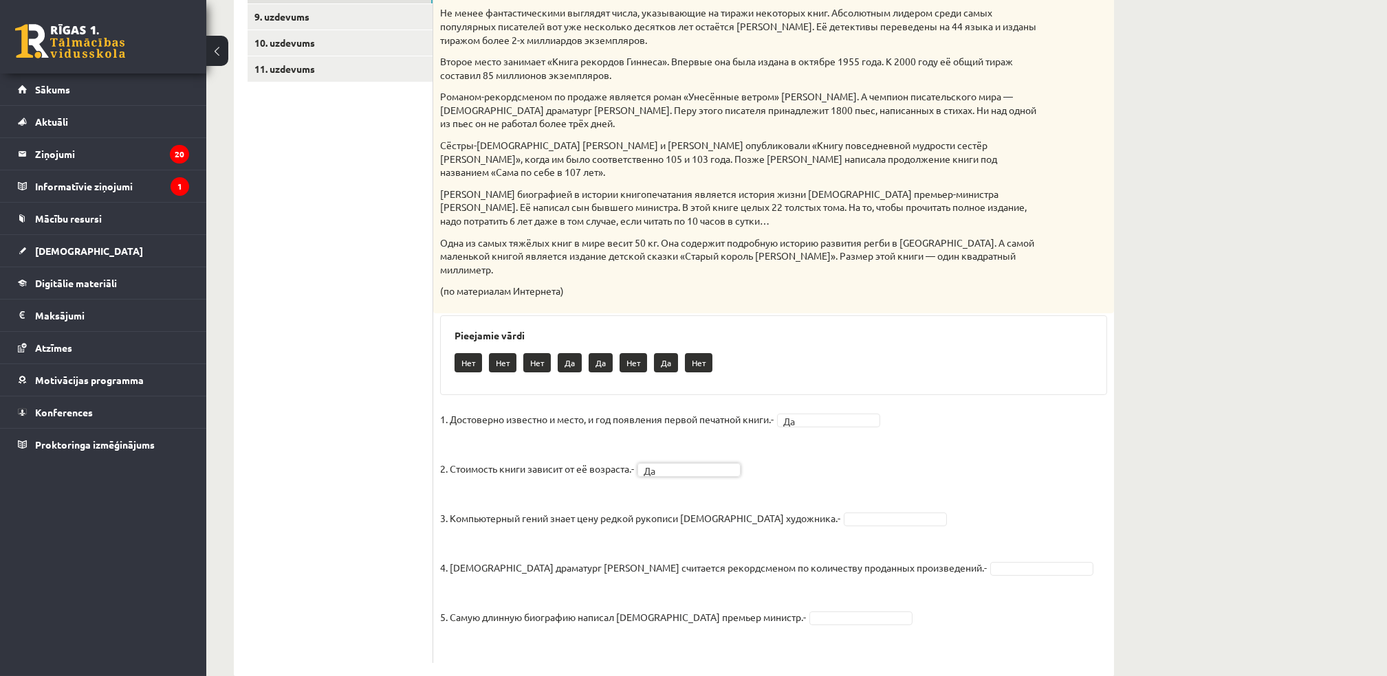
scroll to position [513, 0]
drag, startPoint x: 821, startPoint y: 570, endPoint x: 799, endPoint y: 568, distance: 22.0
drag, startPoint x: 942, startPoint y: 502, endPoint x: 924, endPoint y: 519, distance: 25.3
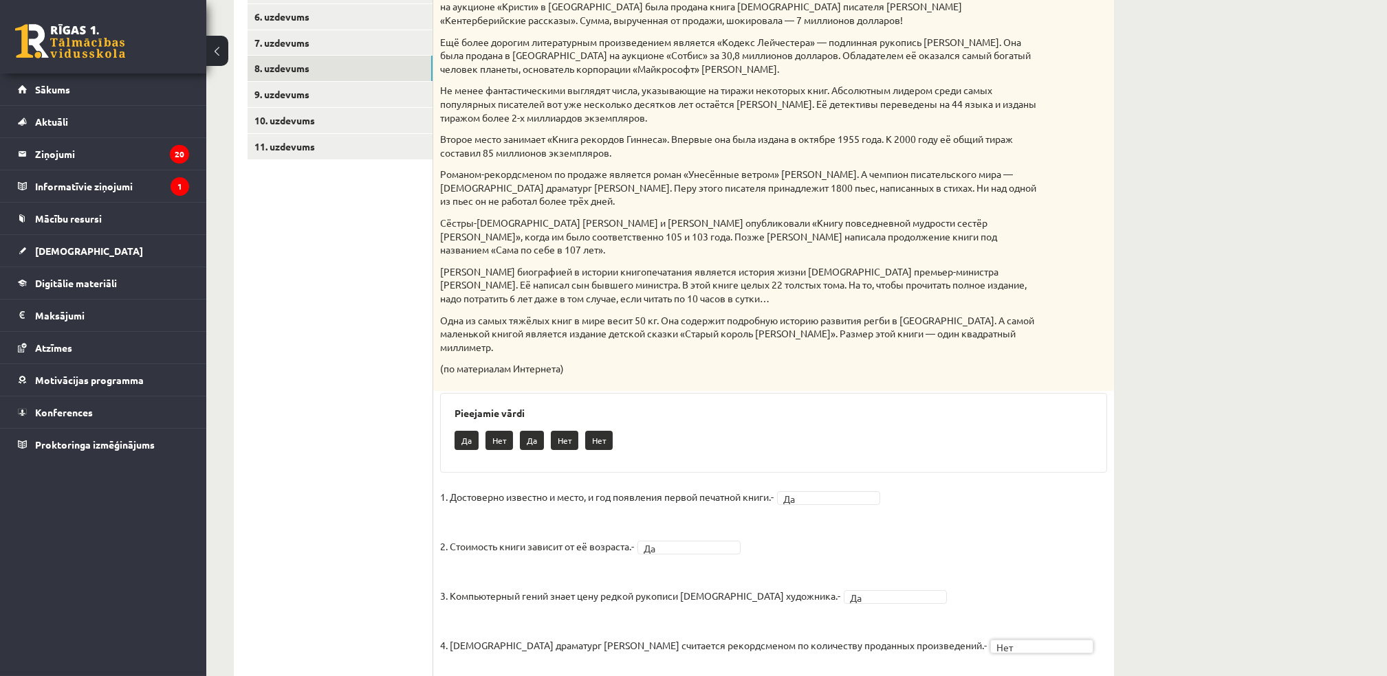
scroll to position [330, 0]
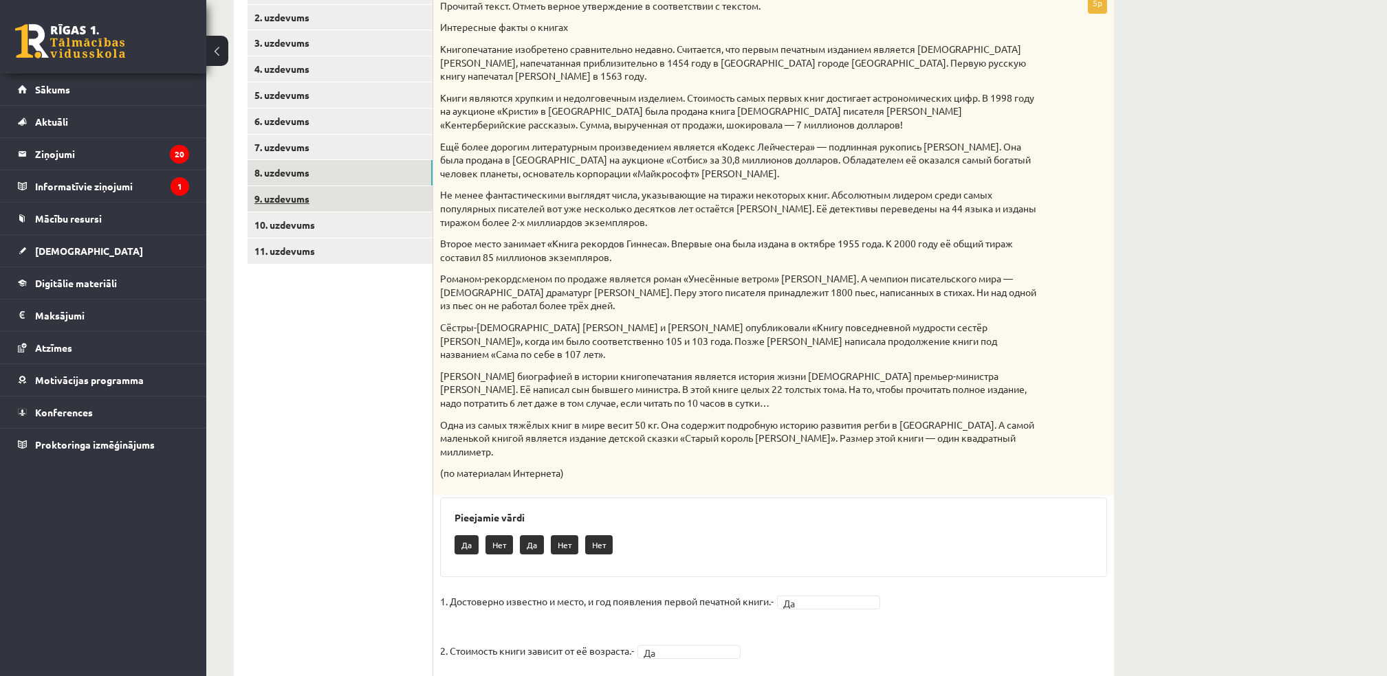
click at [261, 200] on link "9. uzdevums" at bounding box center [339, 198] width 185 height 25
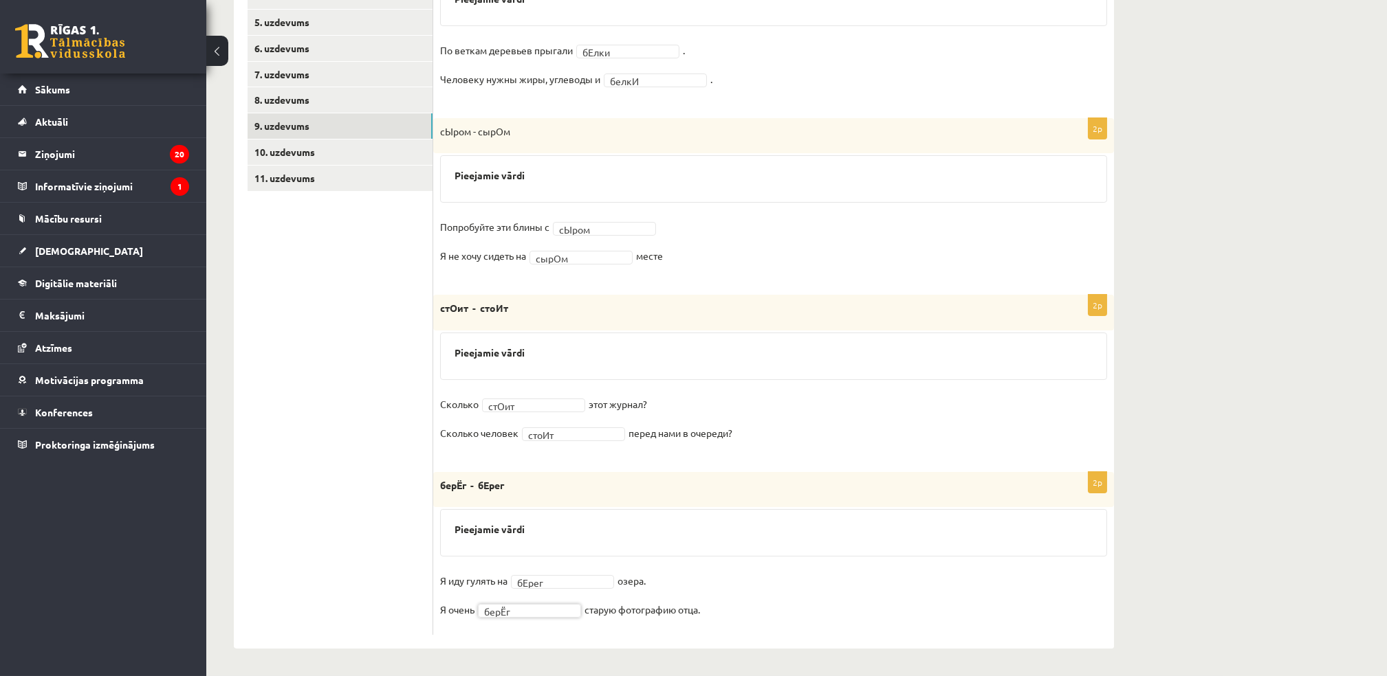
scroll to position [403, 0]
click at [308, 157] on link "10. uzdevums" at bounding box center [339, 152] width 185 height 25
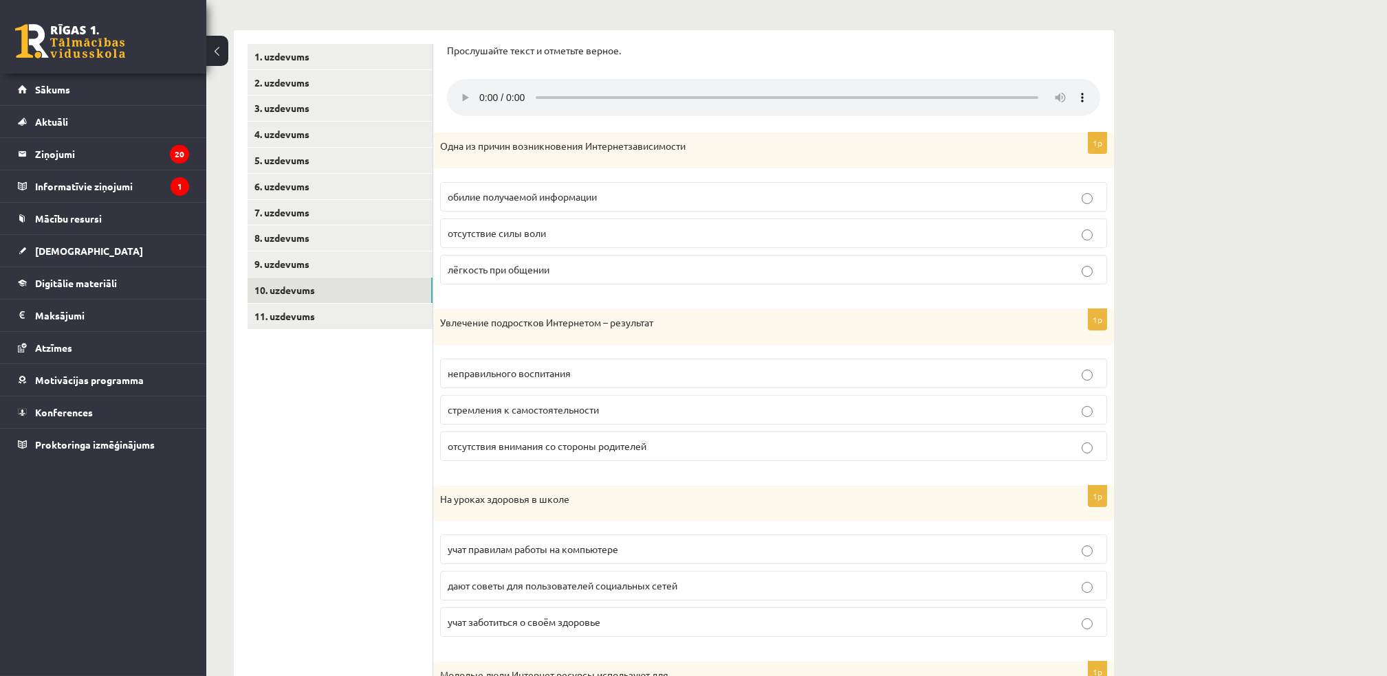
scroll to position [311, 0]
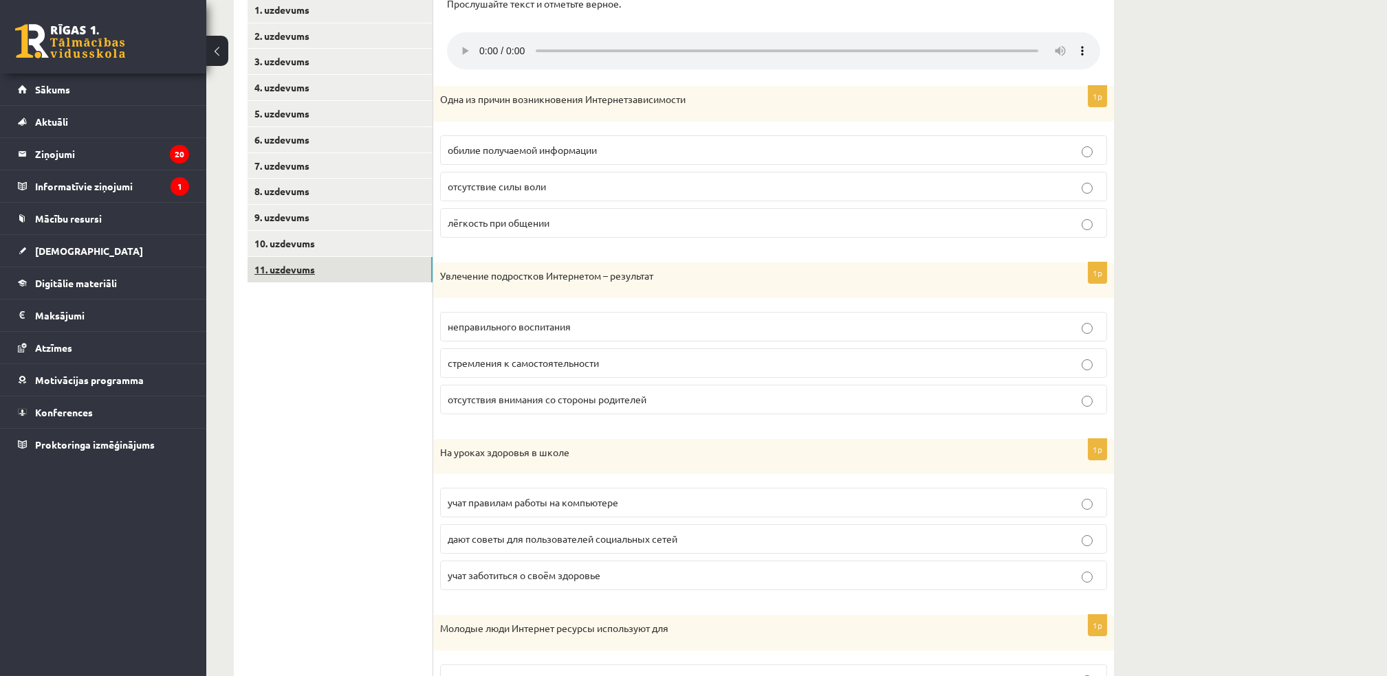
click at [289, 272] on link "11. uzdevums" at bounding box center [339, 269] width 185 height 25
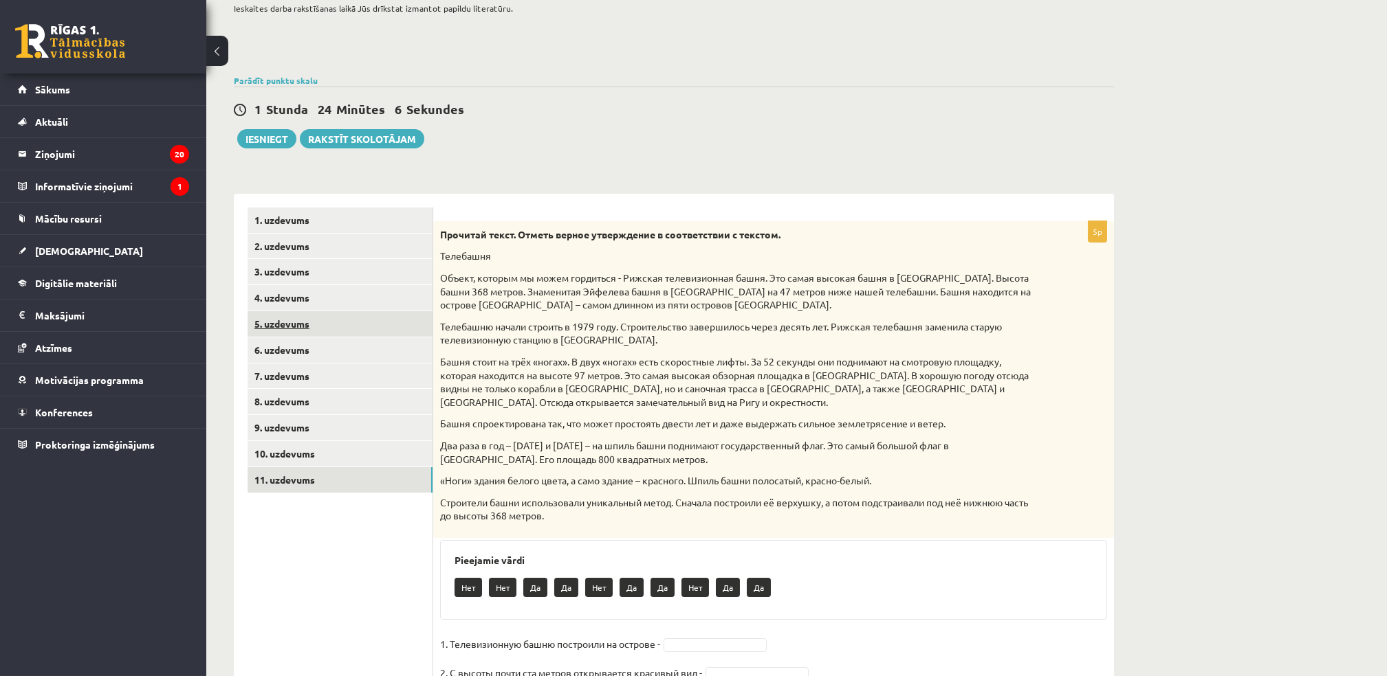
scroll to position [250, 0]
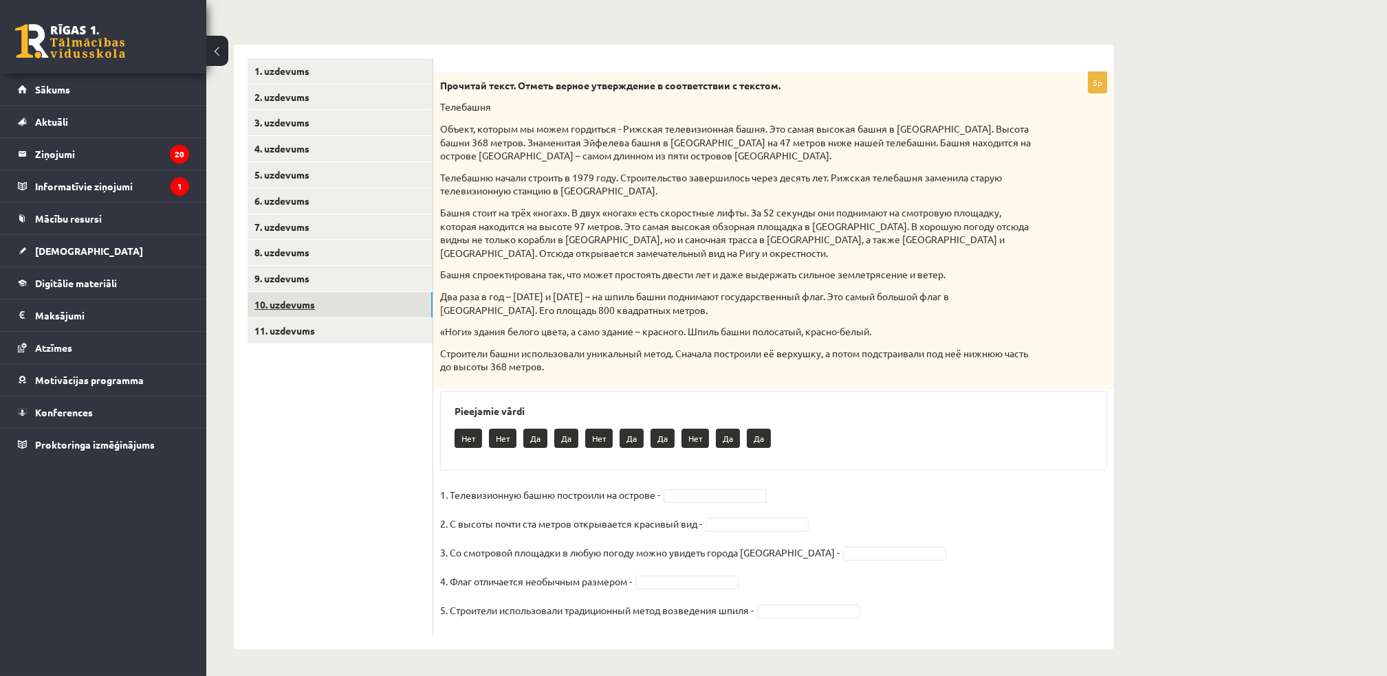
click at [292, 300] on link "10. uzdevums" at bounding box center [339, 304] width 185 height 25
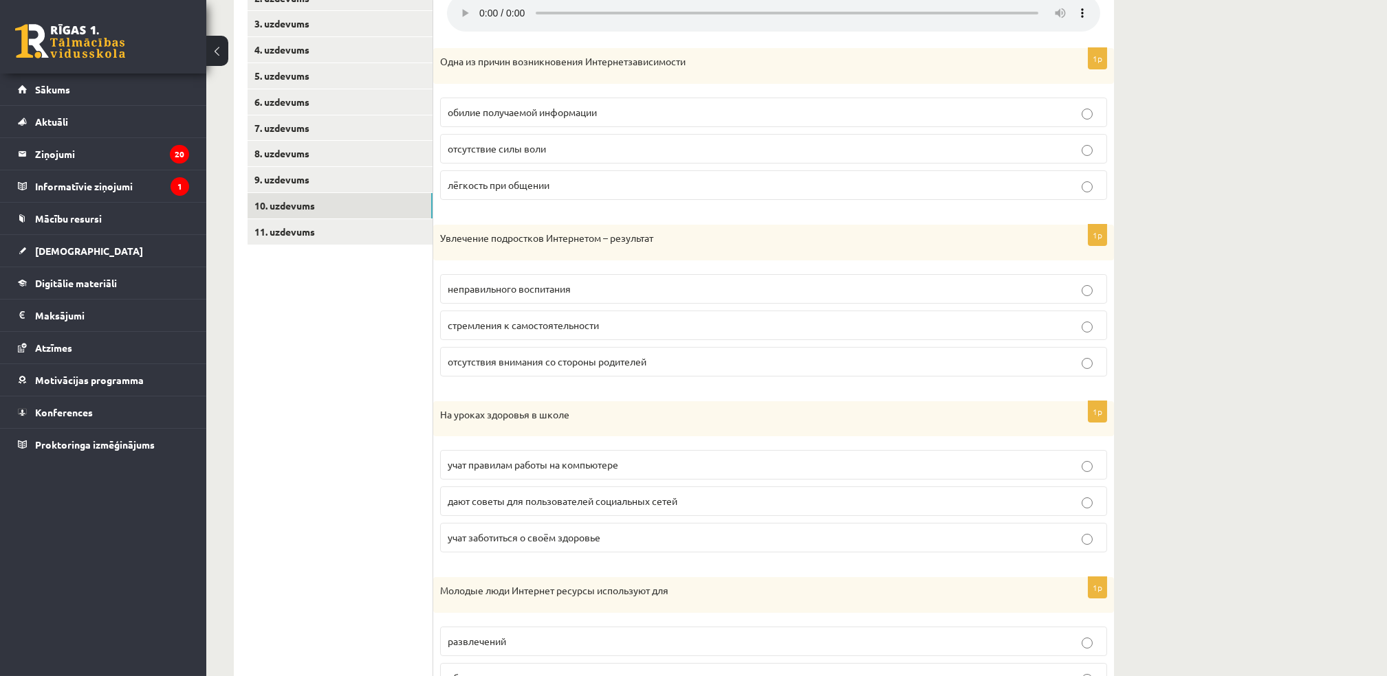
scroll to position [266, 0]
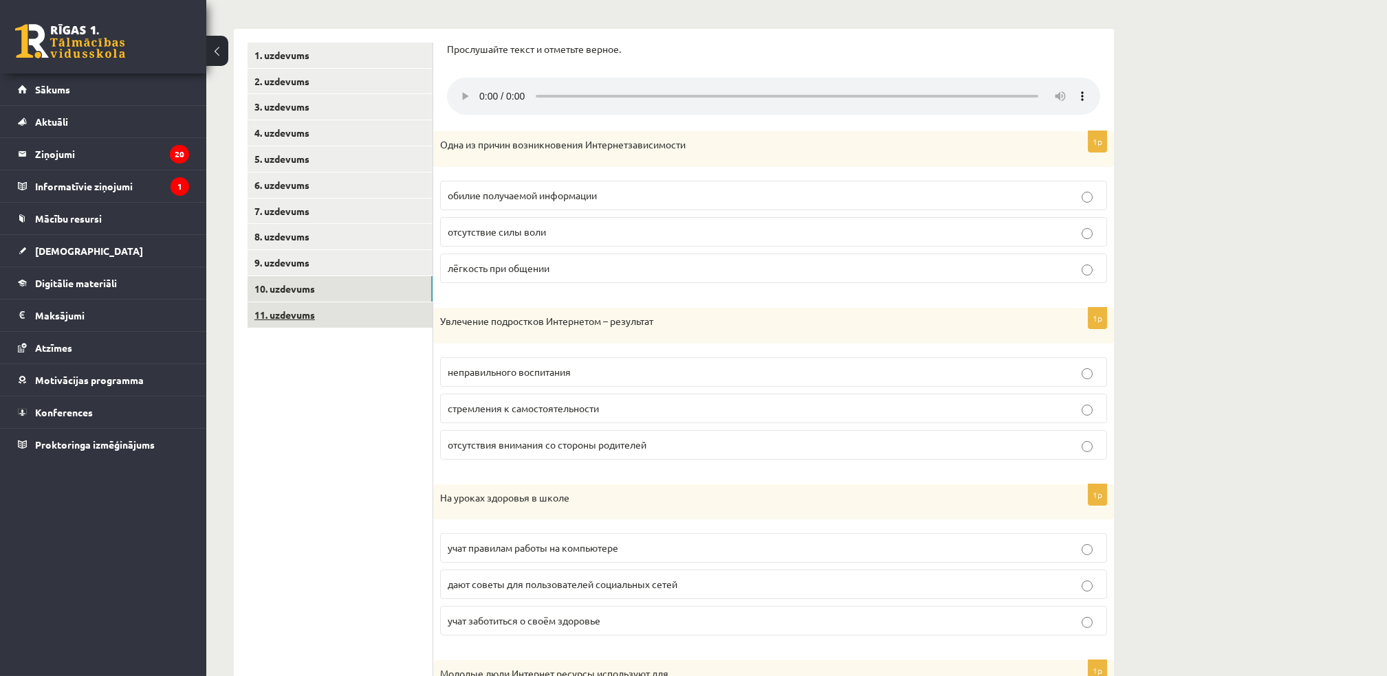
click at [291, 316] on link "11. uzdevums" at bounding box center [339, 314] width 185 height 25
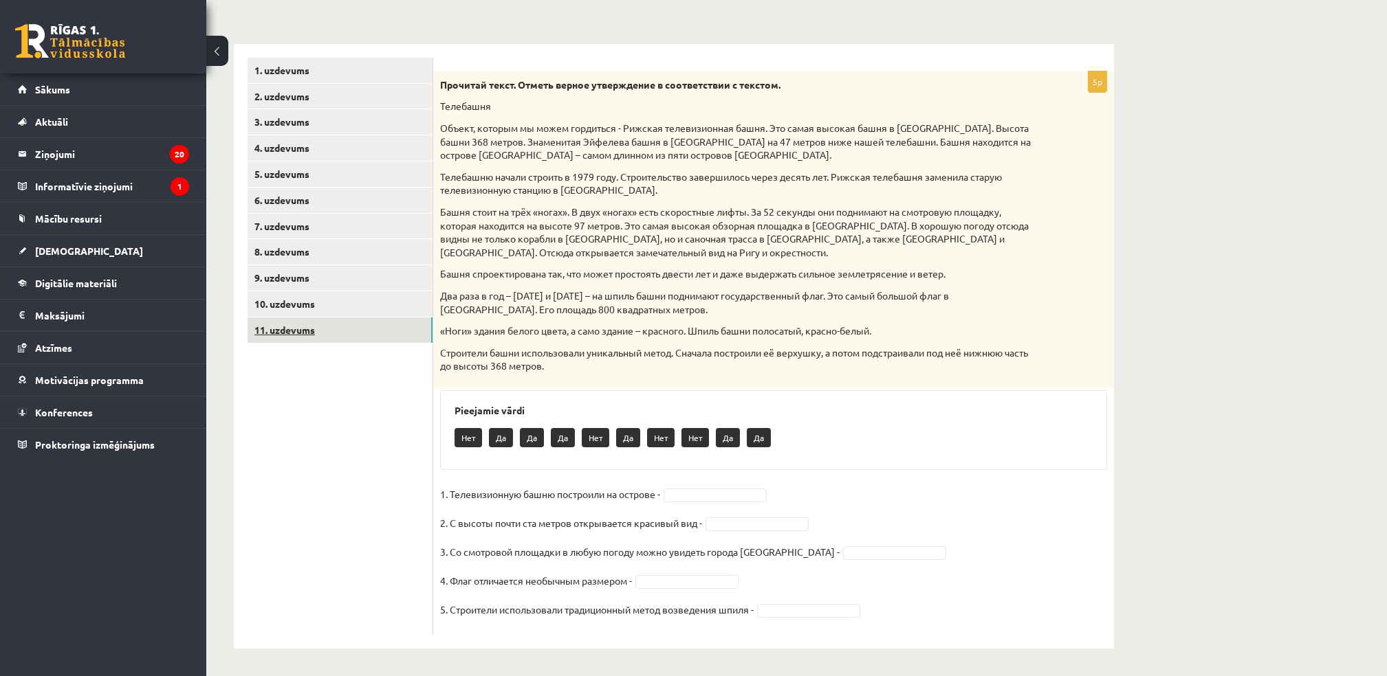
scroll to position [250, 0]
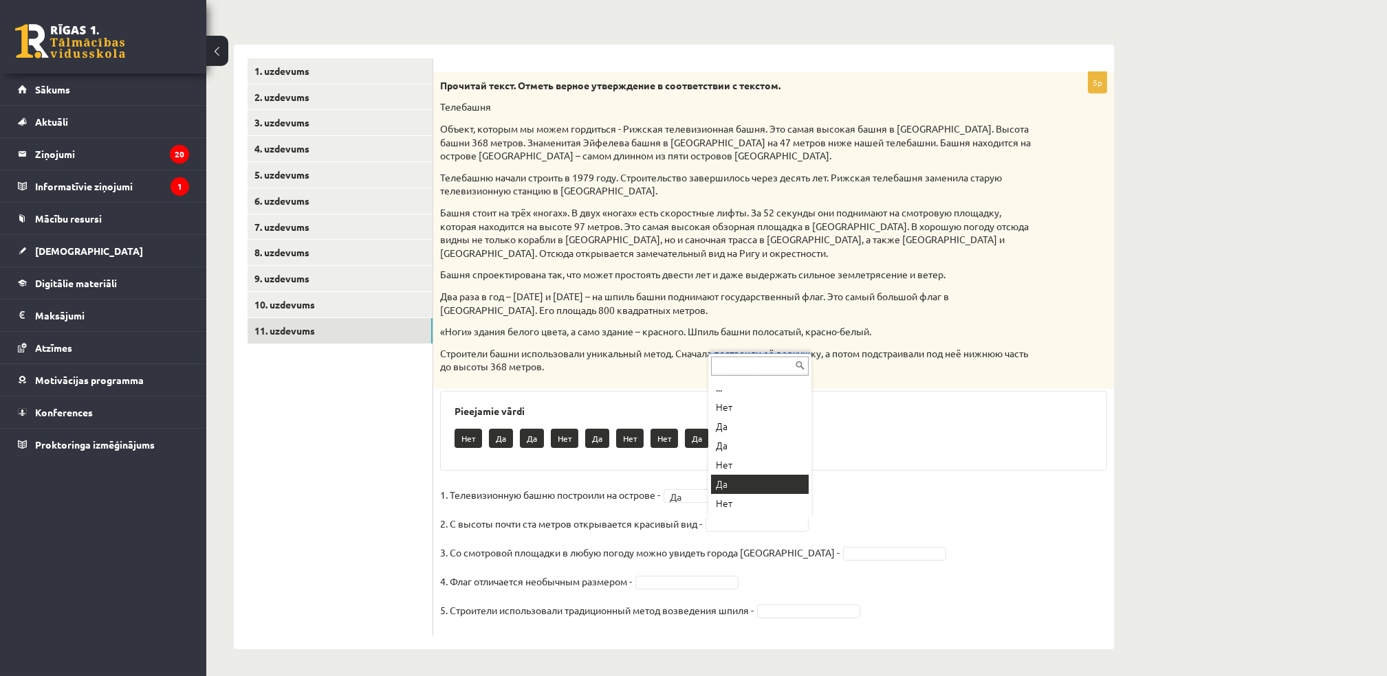
drag, startPoint x: 722, startPoint y: 483, endPoint x: 722, endPoint y: 496, distance: 13.1
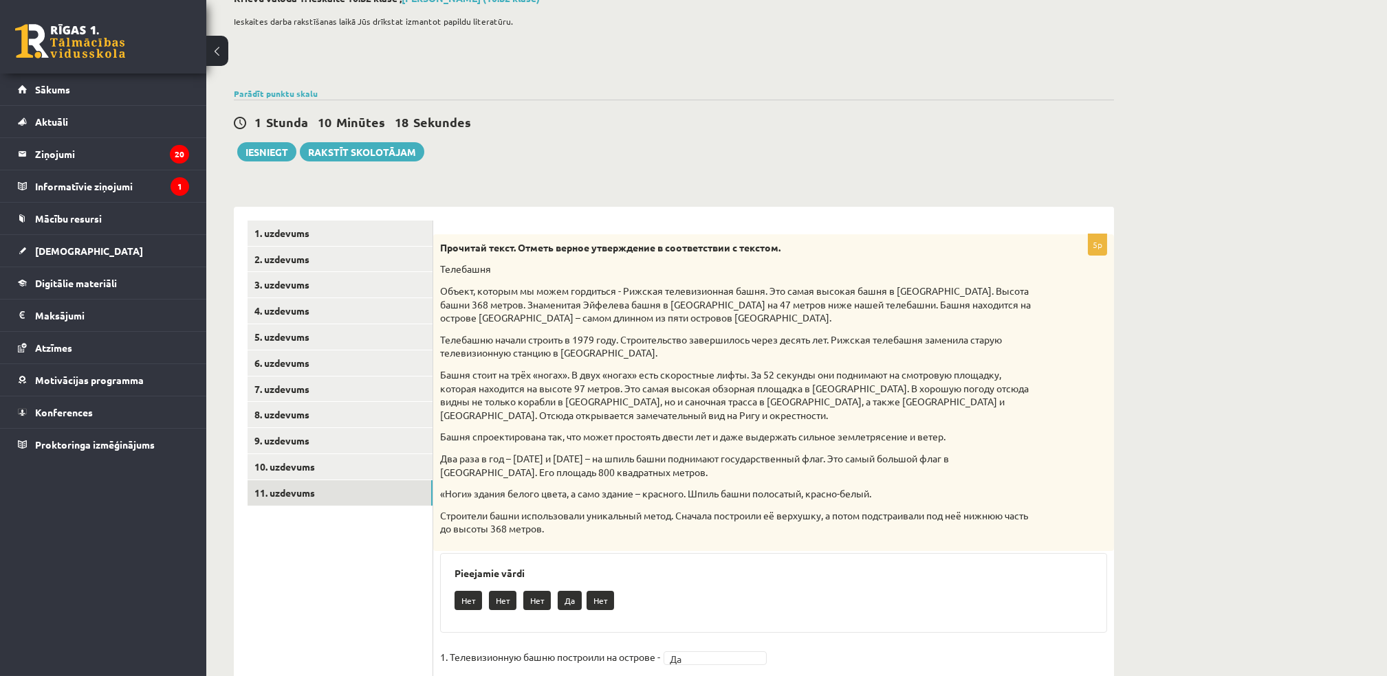
scroll to position [67, 0]
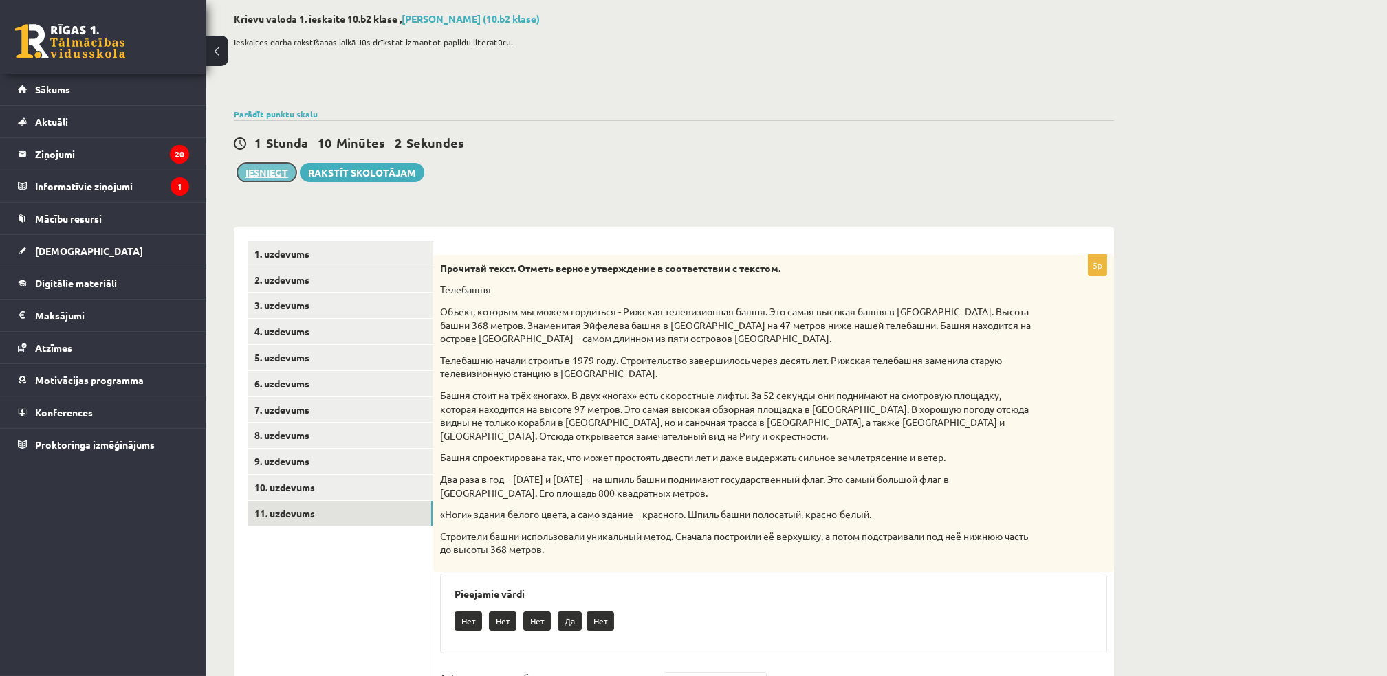
click at [256, 169] on button "Iesniegt" at bounding box center [266, 172] width 59 height 19
click at [286, 250] on link "1. uzdevums" at bounding box center [339, 253] width 185 height 25
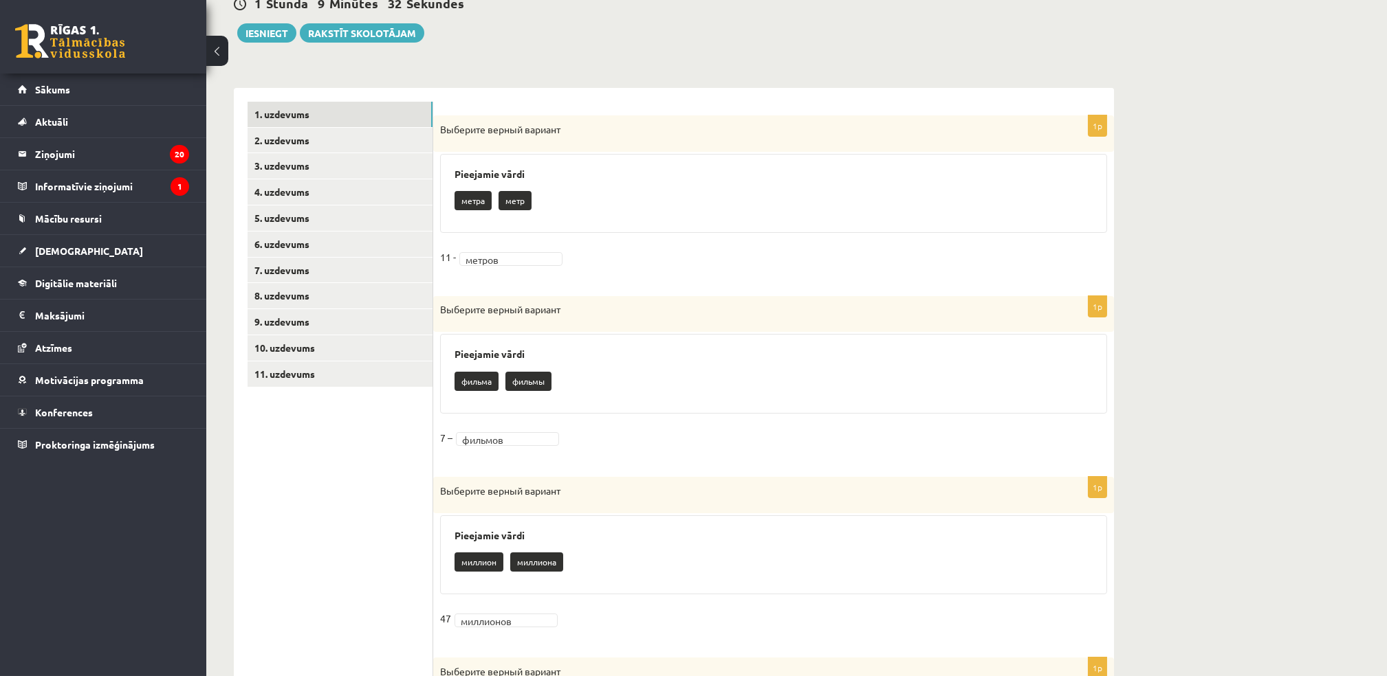
scroll to position [203, 0]
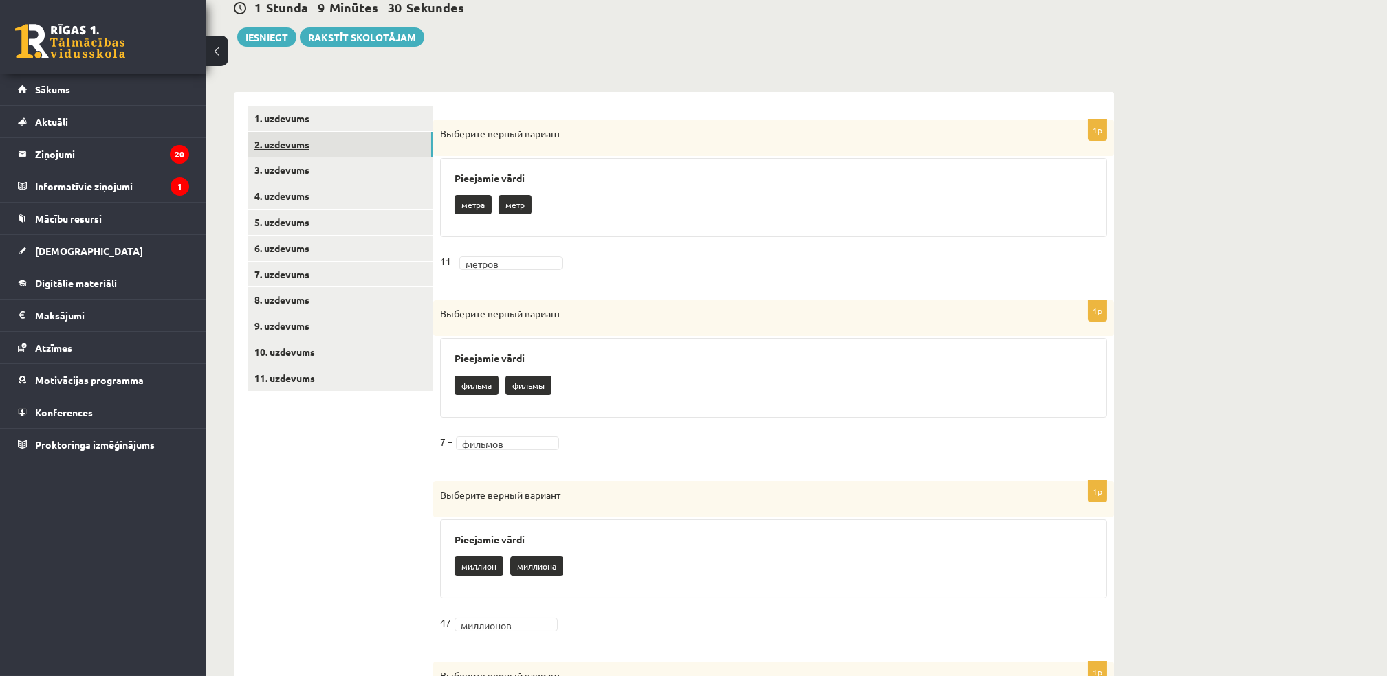
click at [286, 147] on link "2. uzdevums" at bounding box center [339, 144] width 185 height 25
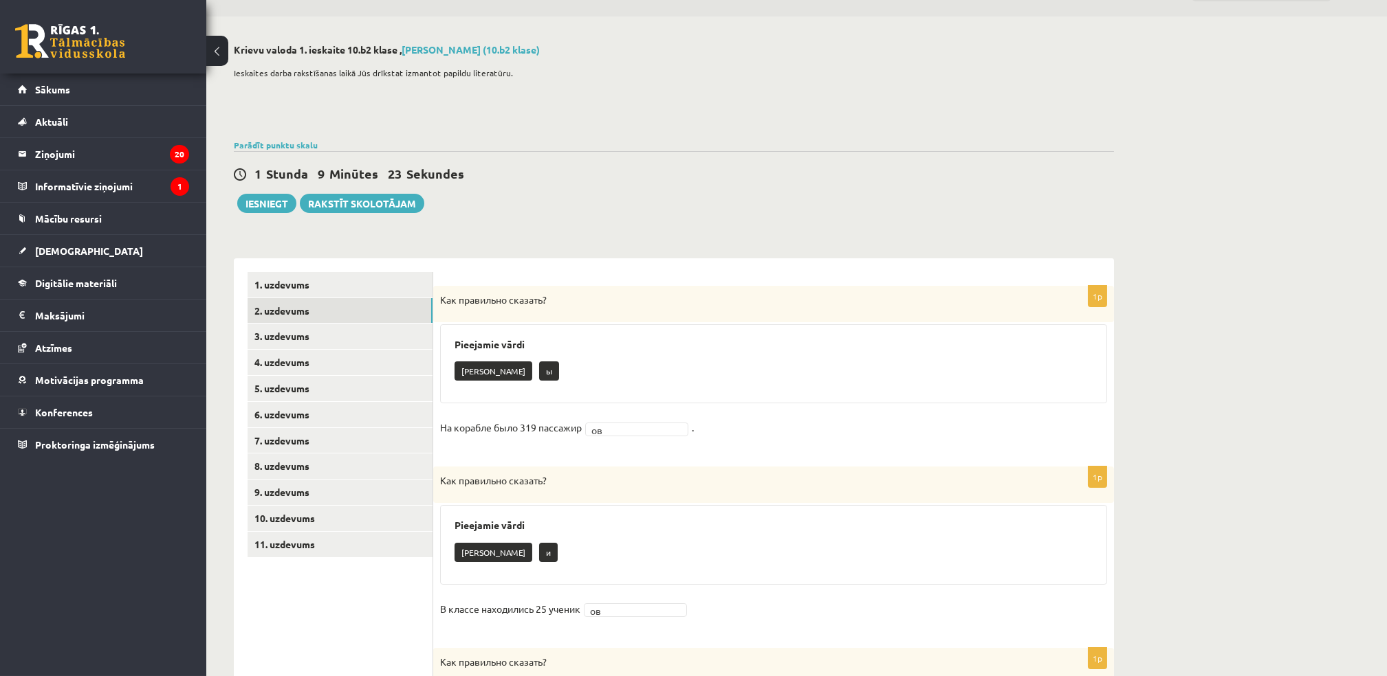
scroll to position [28, 0]
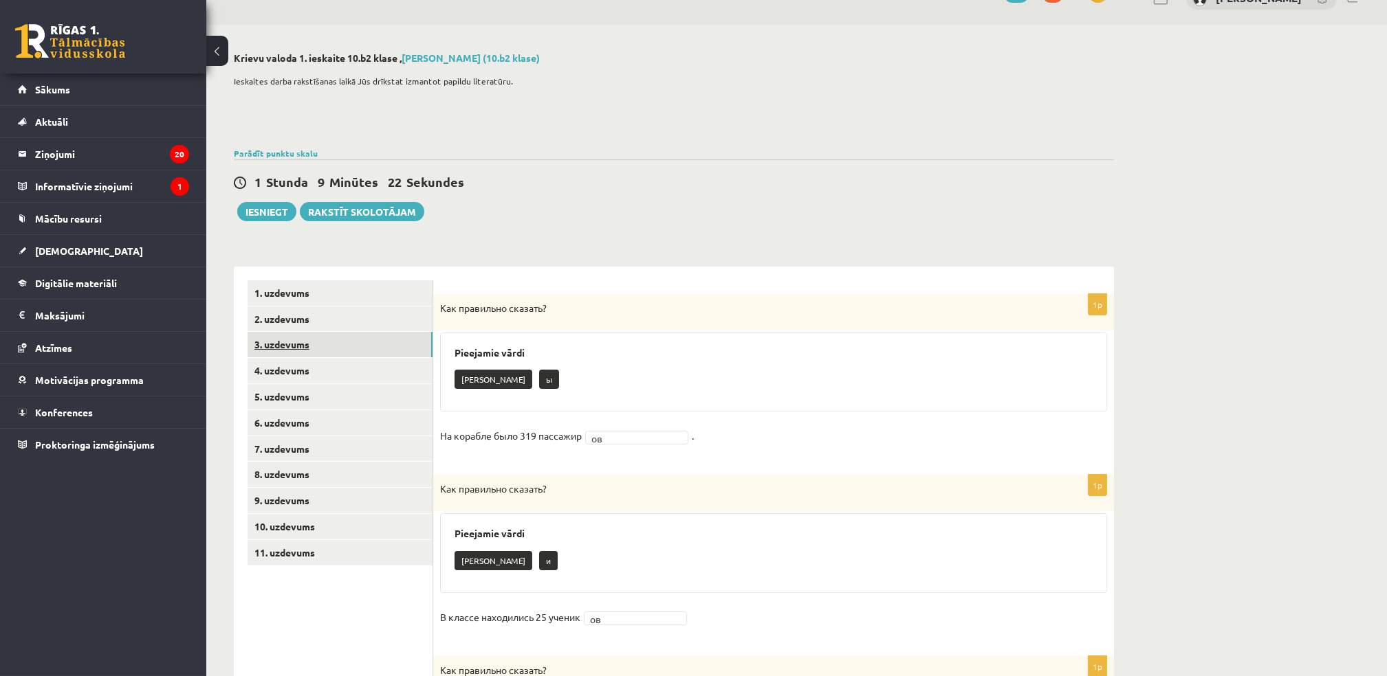
click at [268, 343] on link "3. uzdevums" at bounding box center [339, 344] width 185 height 25
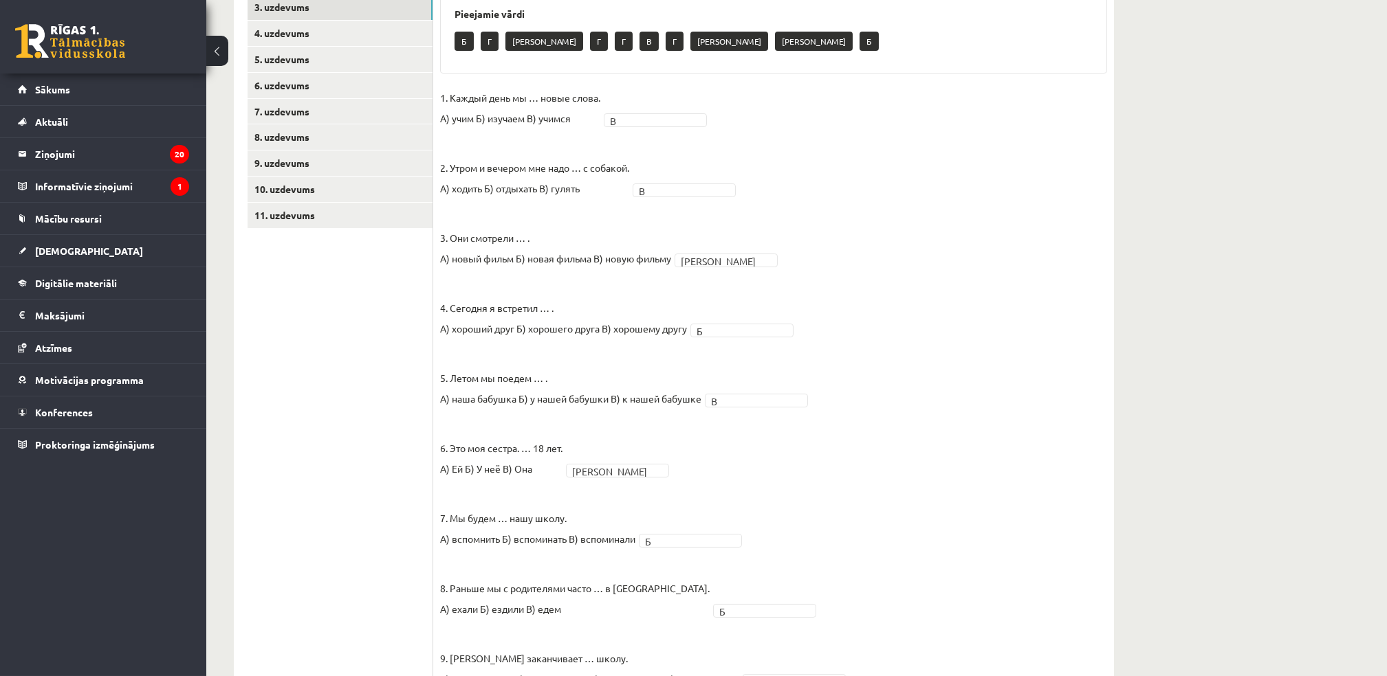
scroll to position [47, 0]
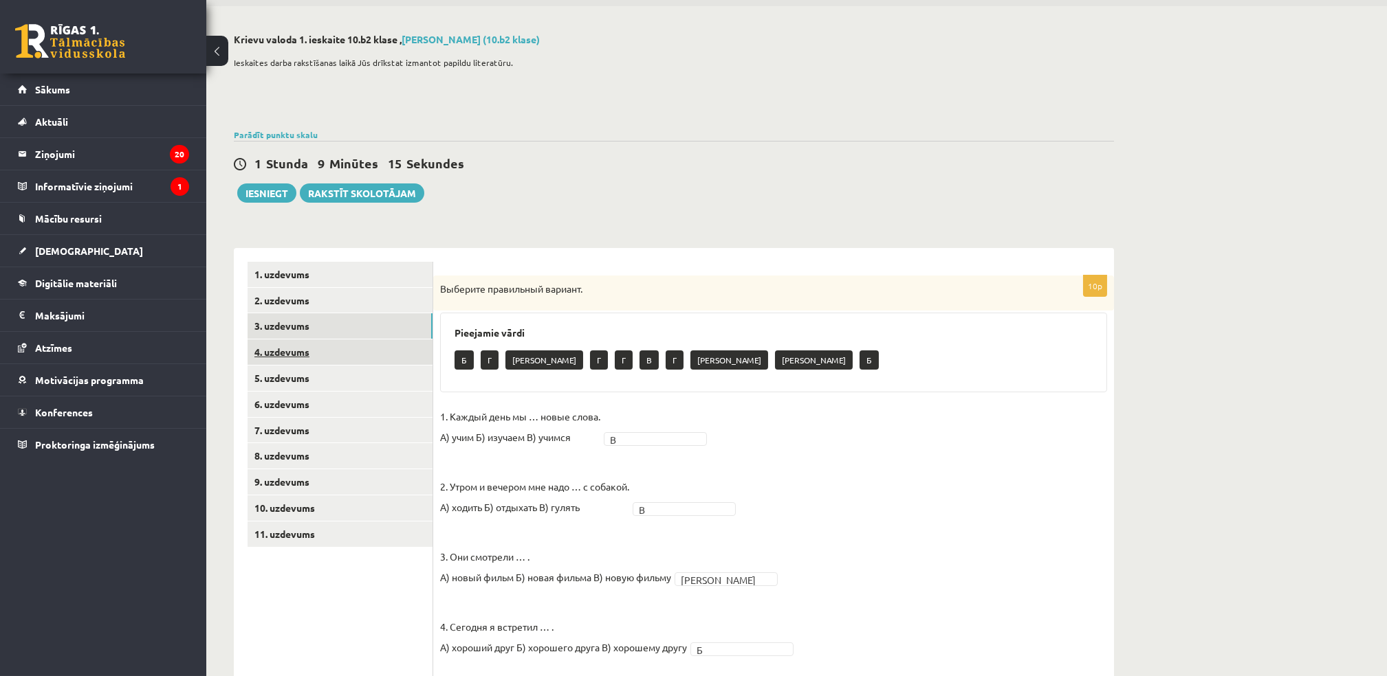
click at [298, 355] on link "4. uzdevums" at bounding box center [339, 352] width 185 height 25
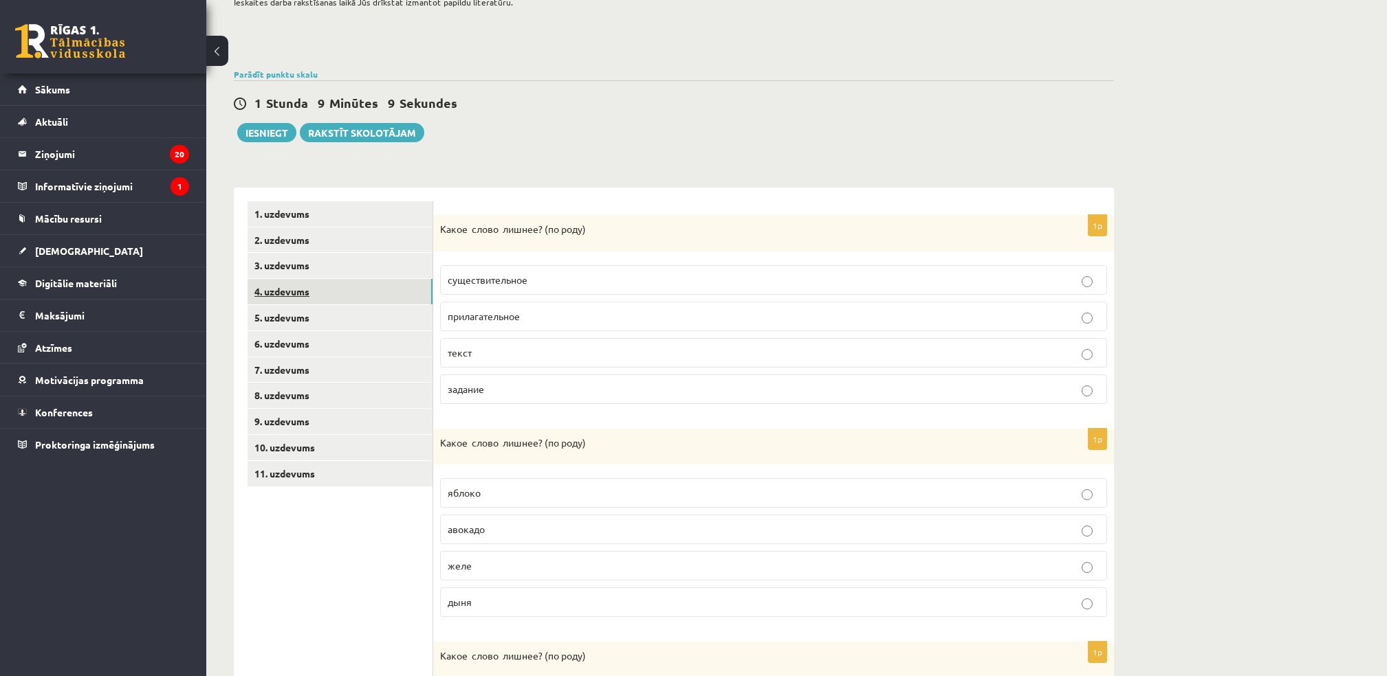
scroll to position [102, 0]
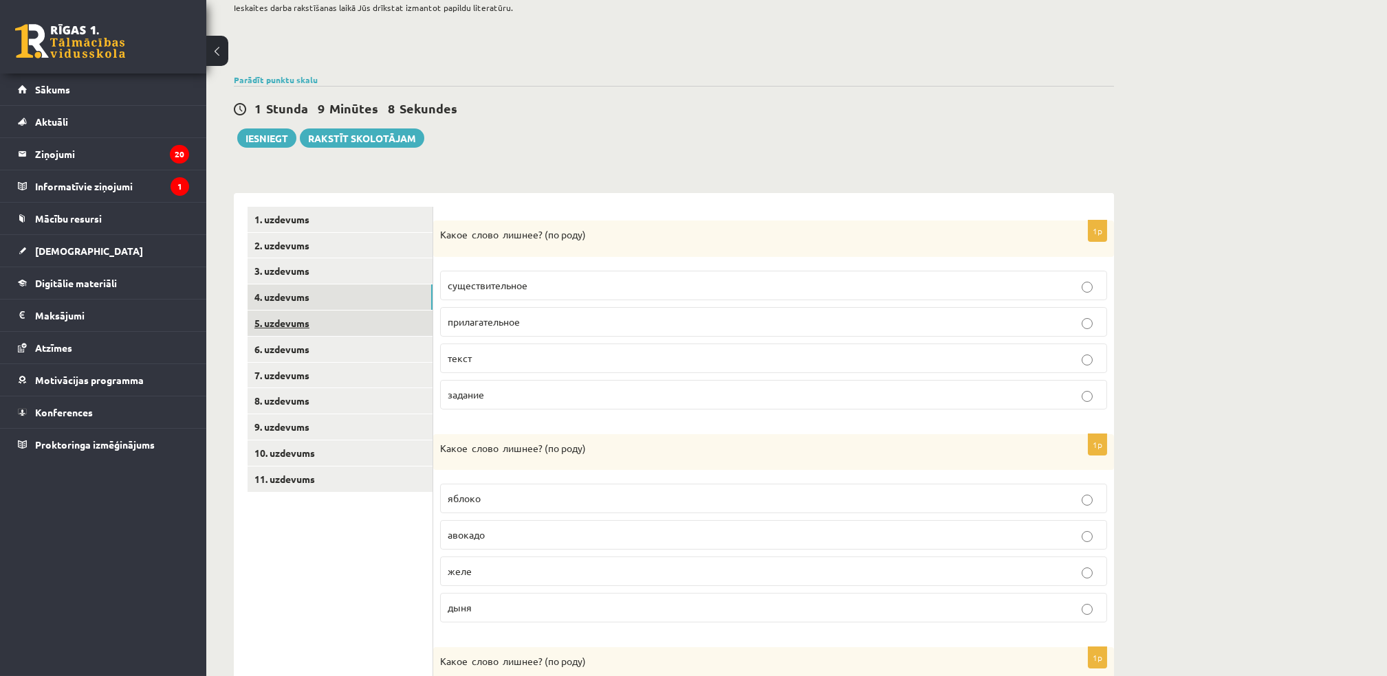
click at [300, 324] on link "5. uzdevums" at bounding box center [339, 323] width 185 height 25
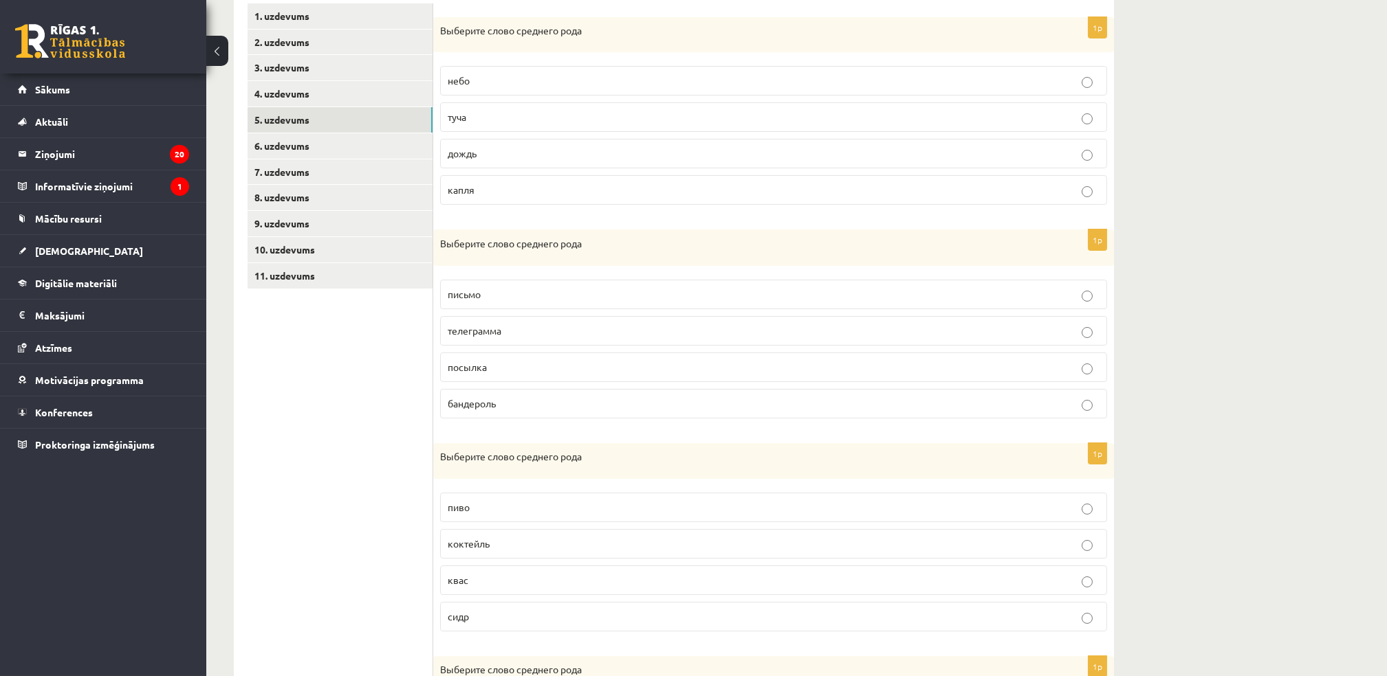
scroll to position [281, 0]
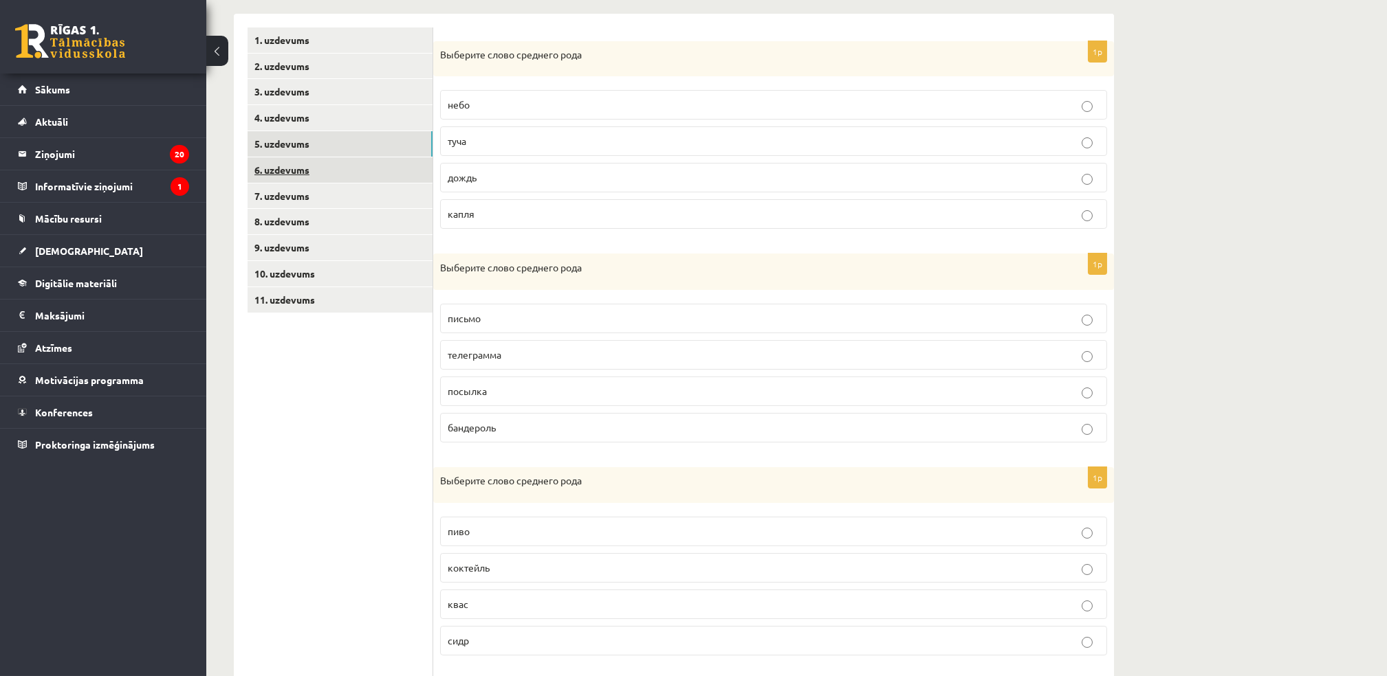
click at [289, 175] on link "6. uzdevums" at bounding box center [339, 169] width 185 height 25
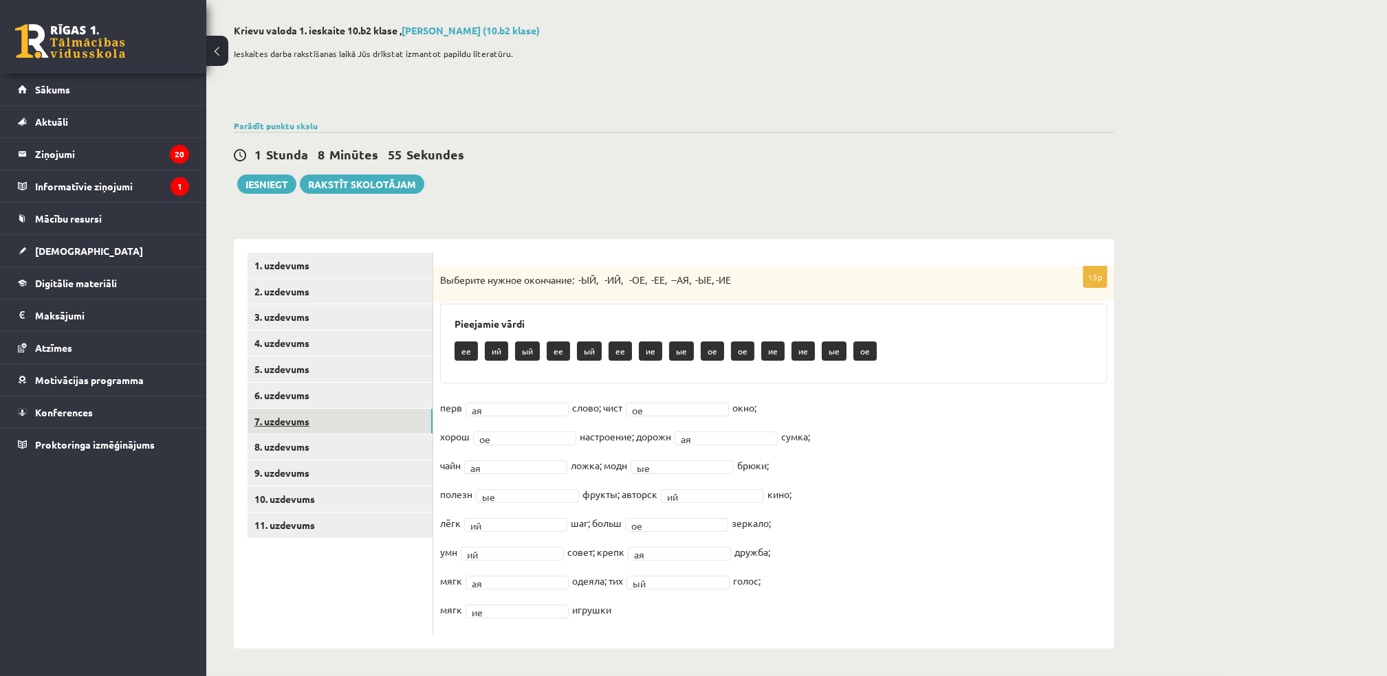
click at [318, 420] on link "7. uzdevums" at bounding box center [339, 421] width 185 height 25
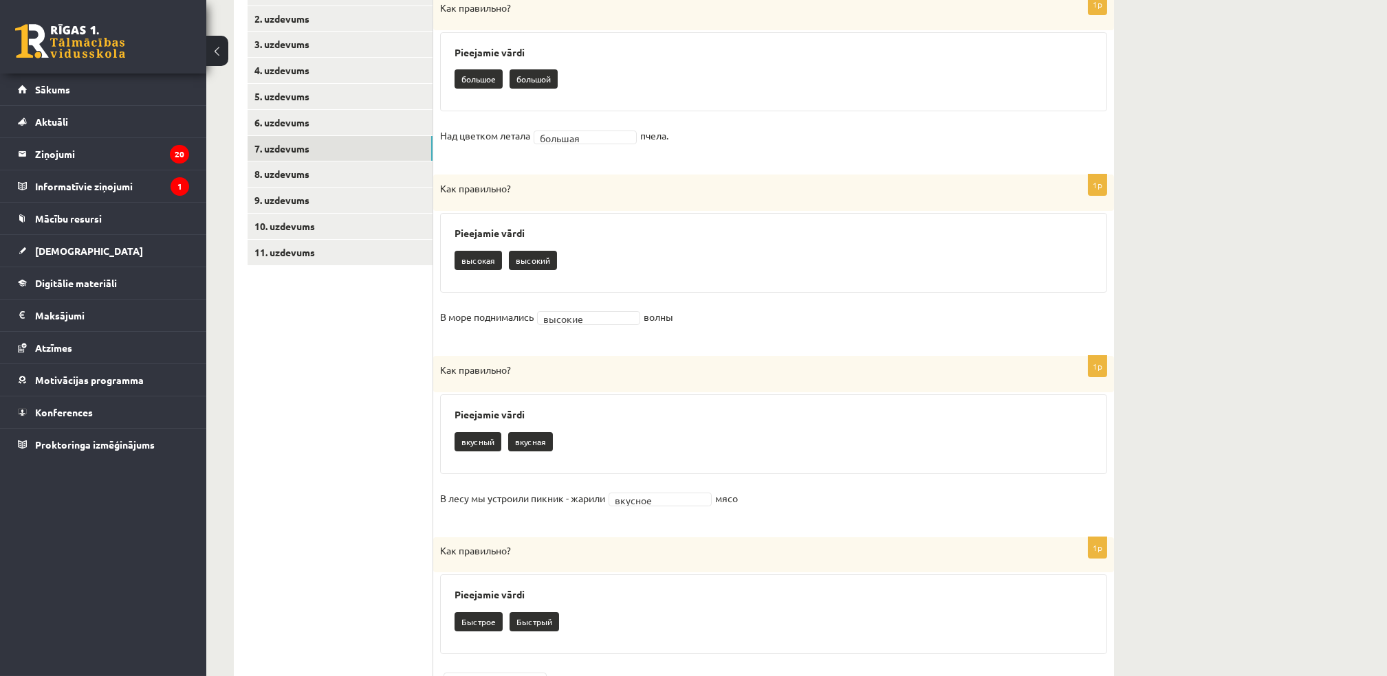
scroll to position [102, 0]
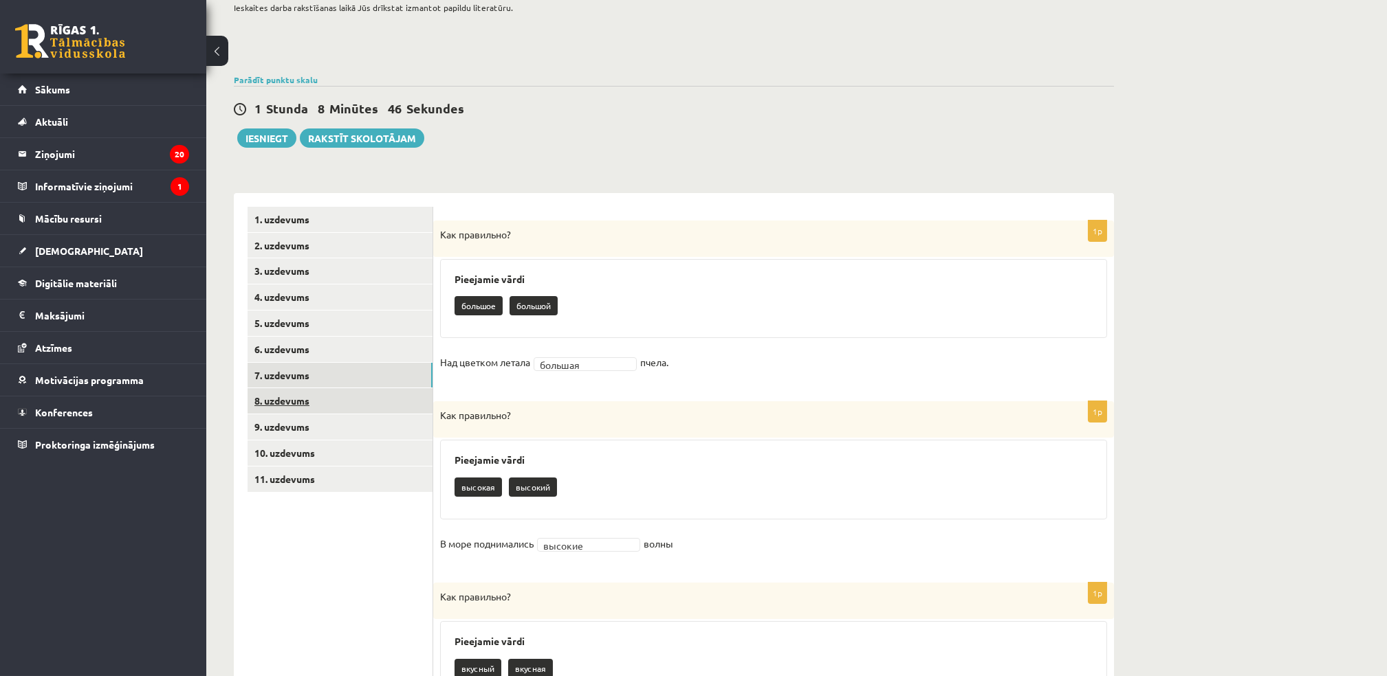
click at [292, 405] on link "8. uzdevums" at bounding box center [339, 400] width 185 height 25
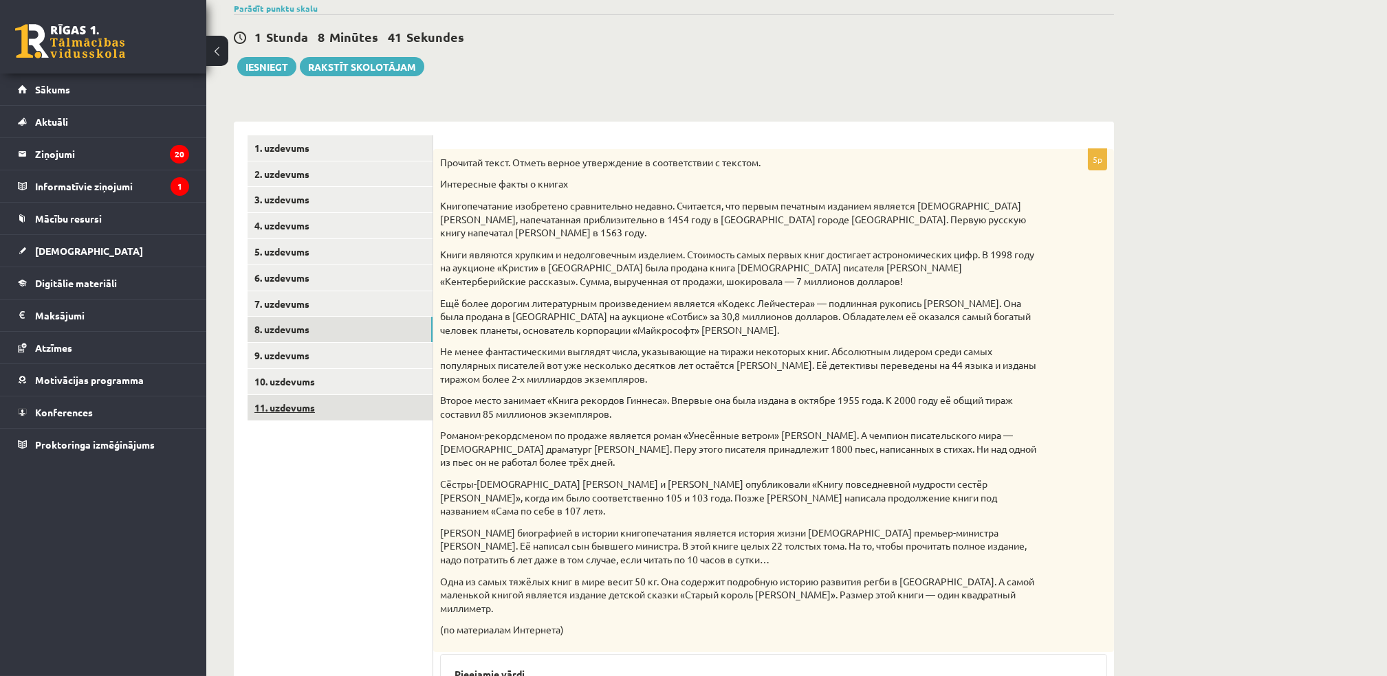
scroll to position [183, 0]
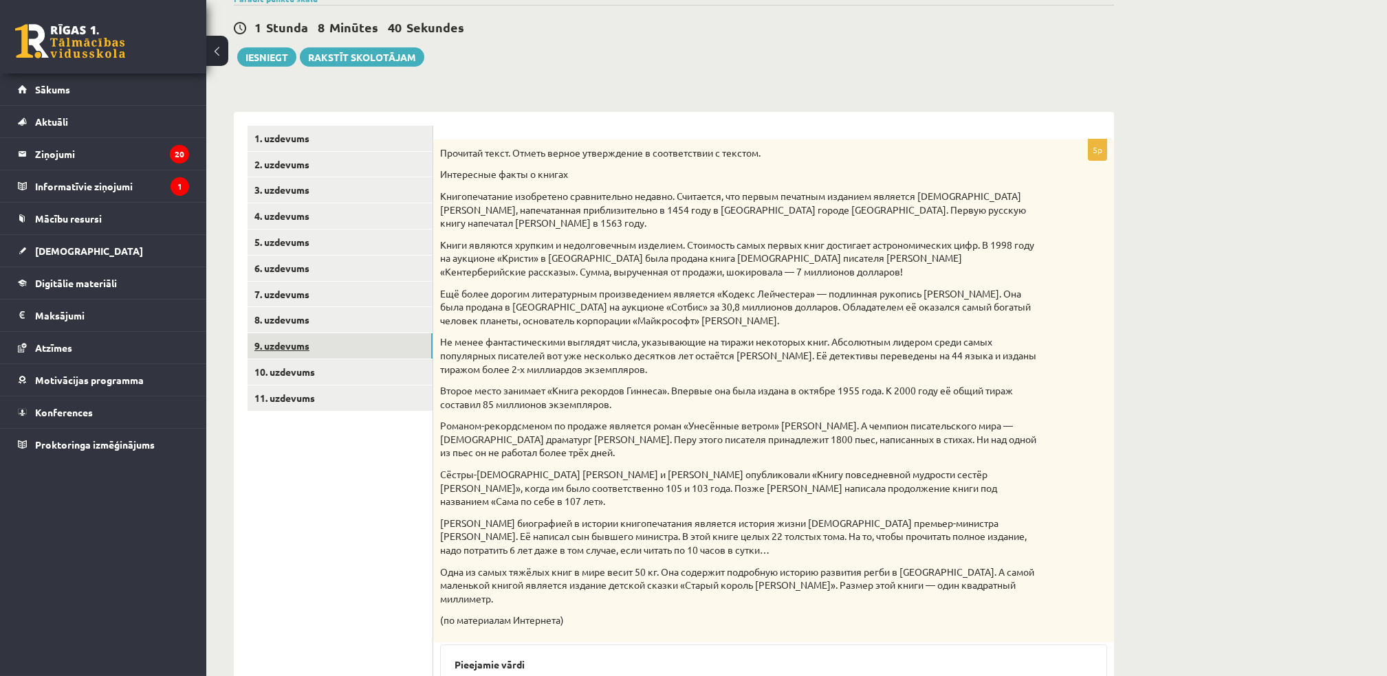
click at [300, 347] on link "9. uzdevums" at bounding box center [339, 345] width 185 height 25
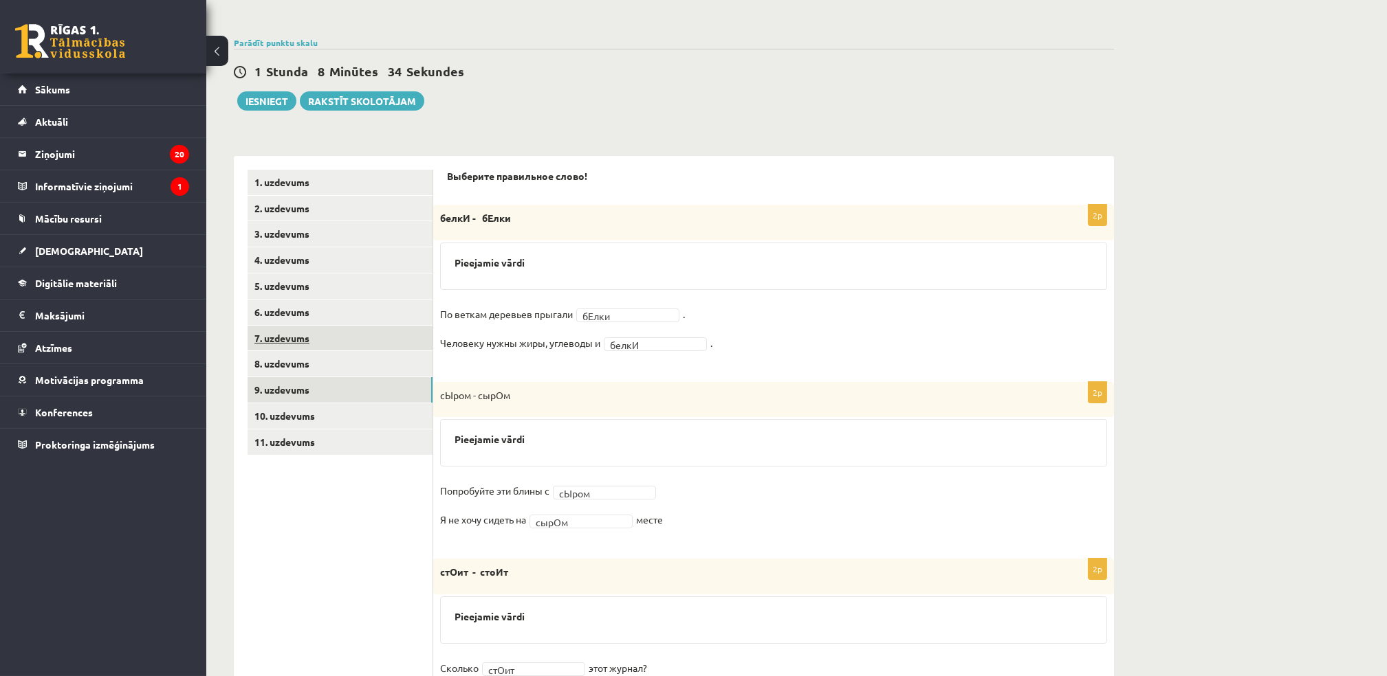
scroll to position [128, 0]
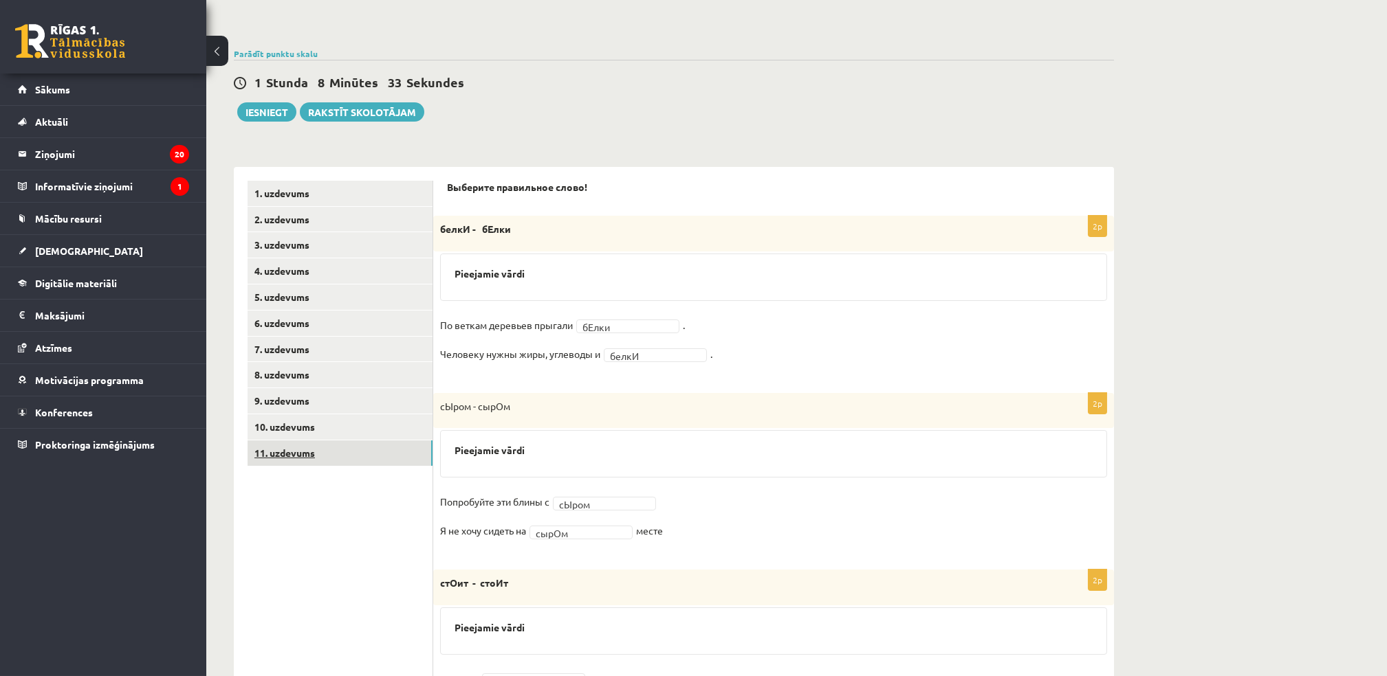
click at [304, 459] on link "11. uzdevums" at bounding box center [339, 453] width 185 height 25
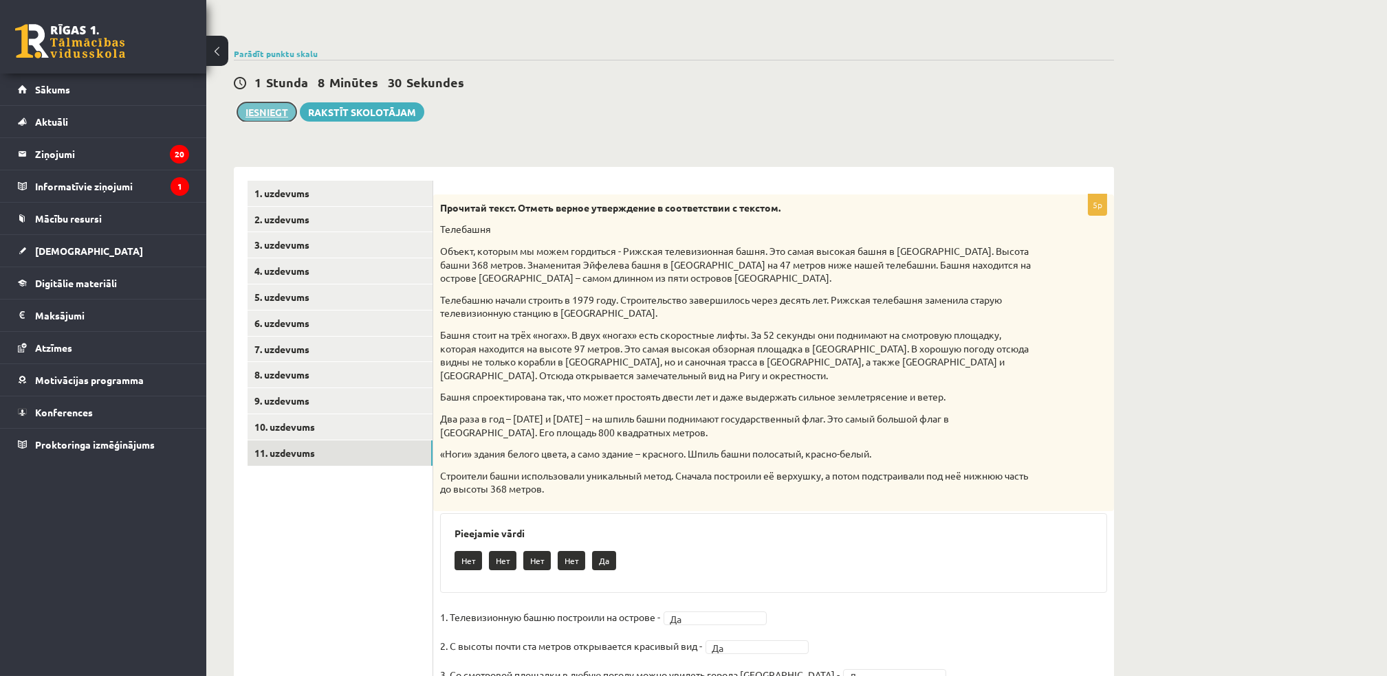
click at [264, 112] on button "Iesniegt" at bounding box center [266, 111] width 59 height 19
